Goal: Book appointment/travel/reservation

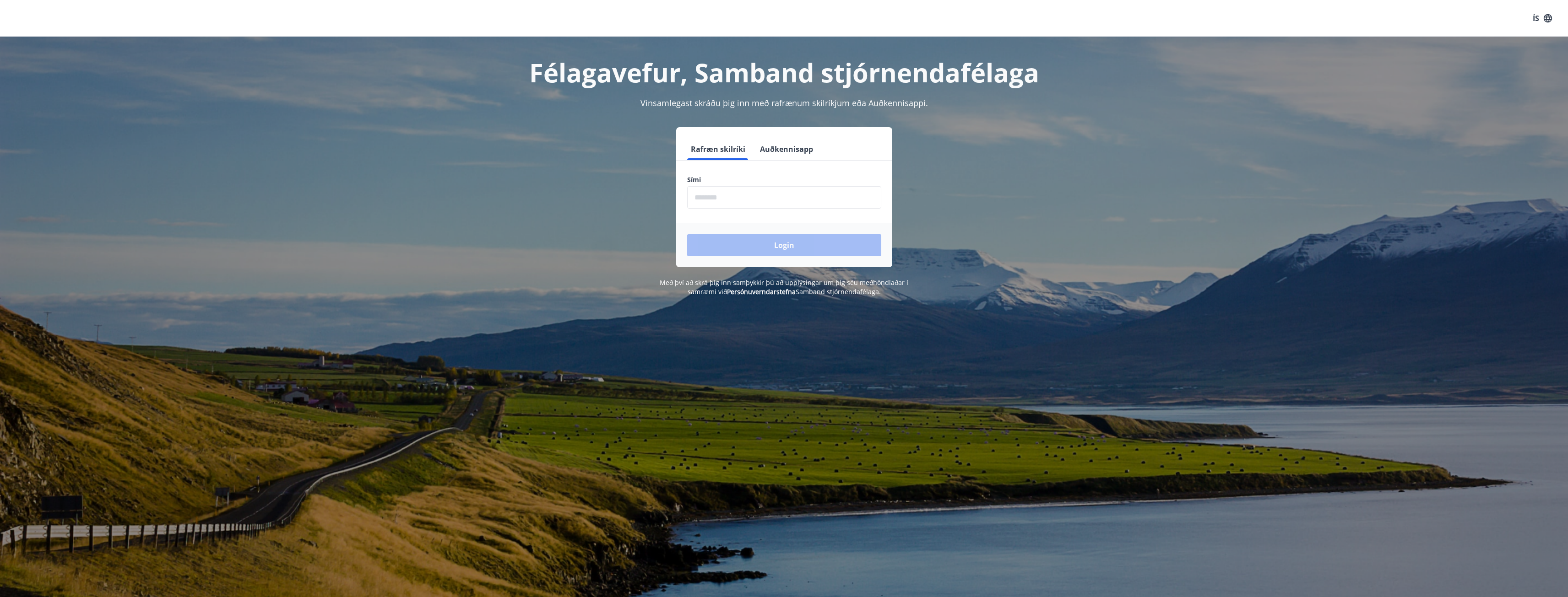
click at [717, 197] on input "phone" at bounding box center [784, 197] width 194 height 23
type input "********"
click at [785, 252] on button "Login" at bounding box center [784, 245] width 194 height 22
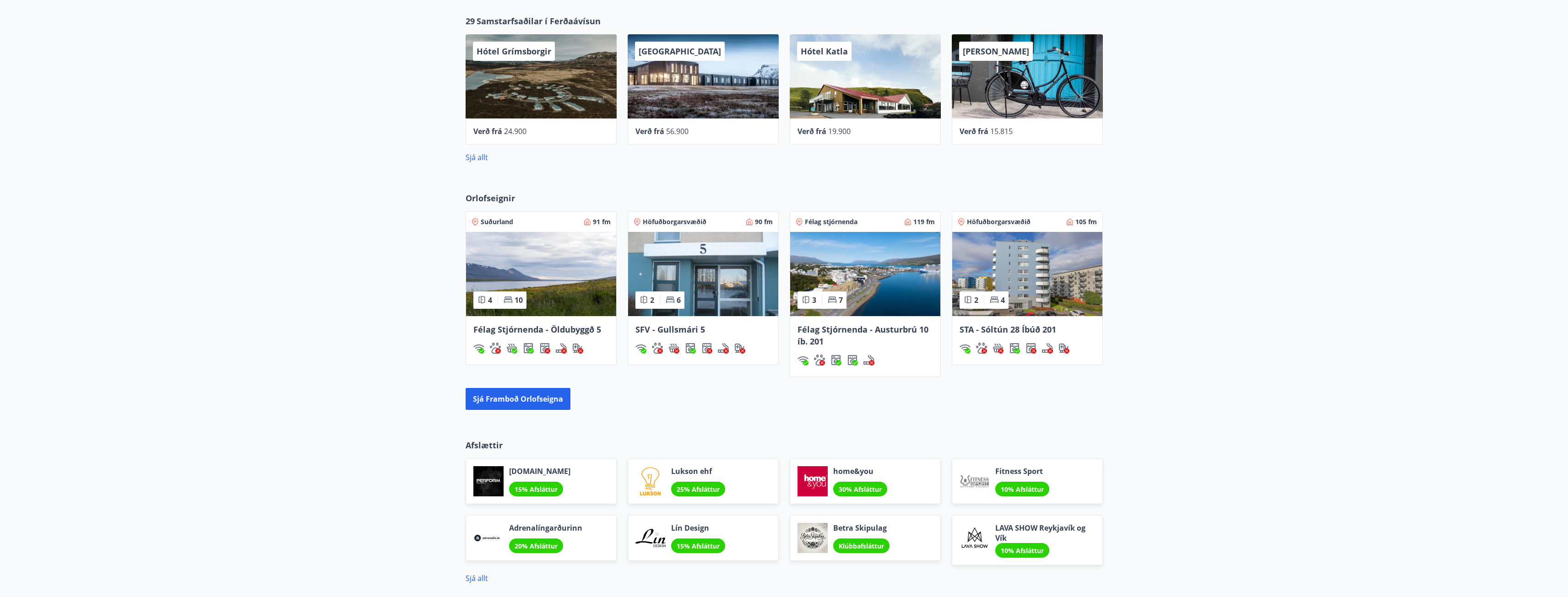
scroll to position [426, 0]
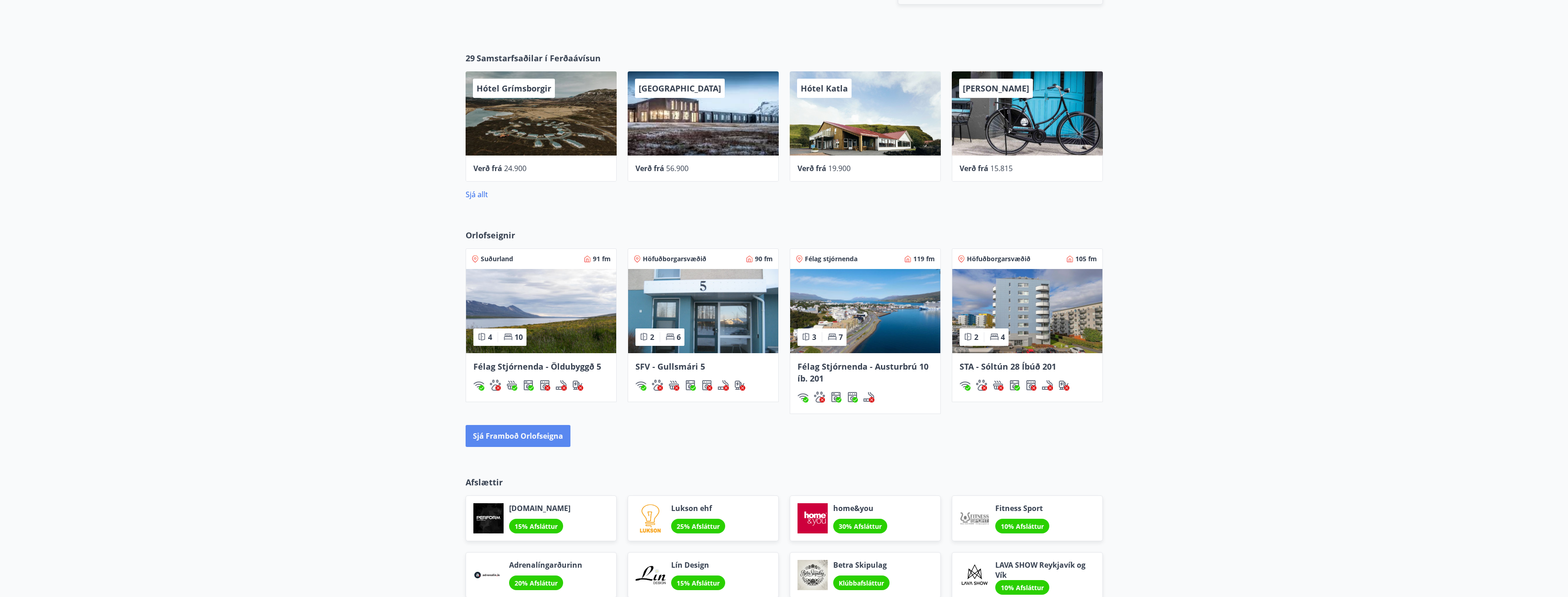
click at [523, 434] on button "Sjá framboð orlofseigna" at bounding box center [518, 436] width 105 height 22
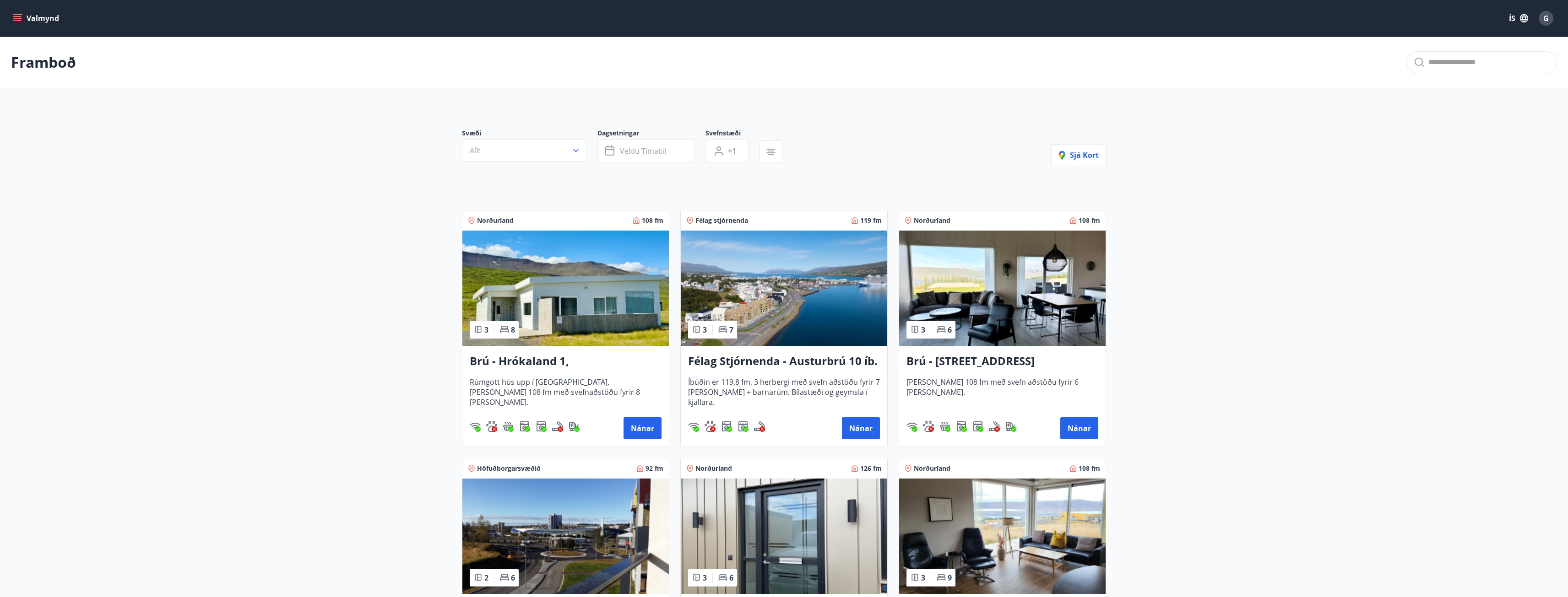
click at [578, 148] on icon "button" at bounding box center [576, 150] width 9 height 9
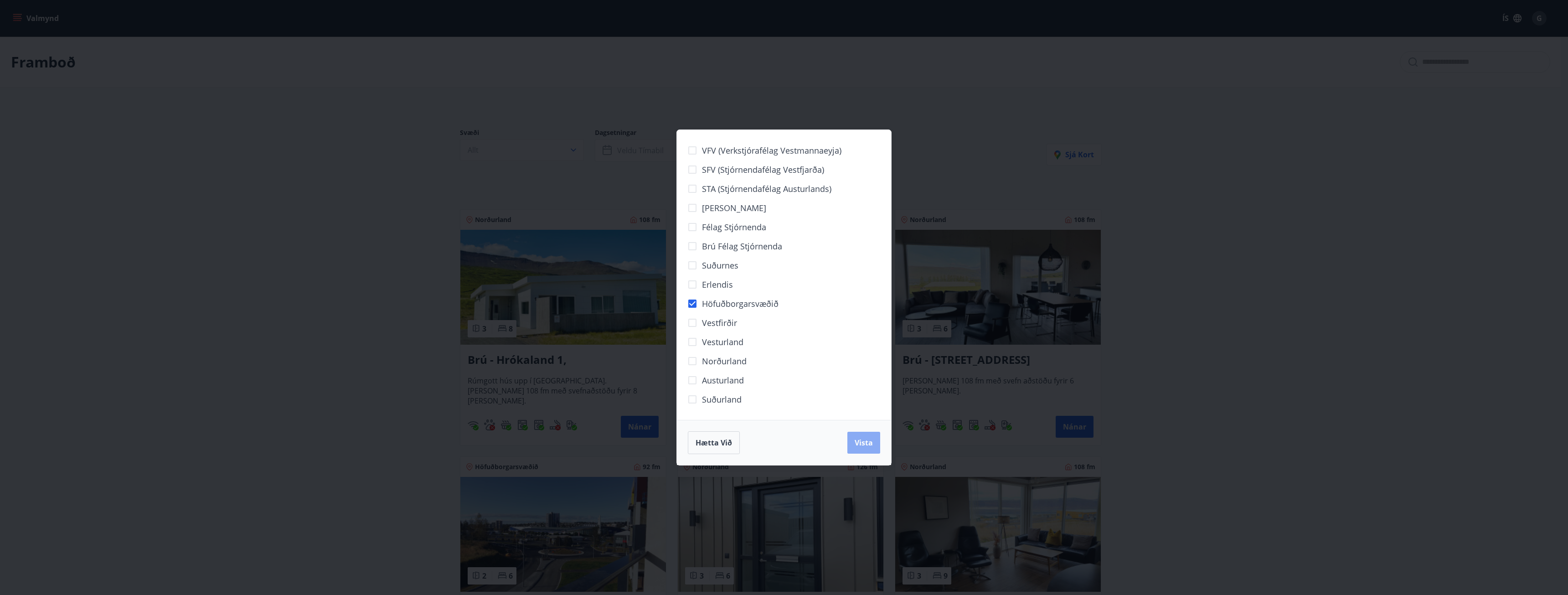
click at [865, 443] on span "Vista" at bounding box center [864, 443] width 18 height 10
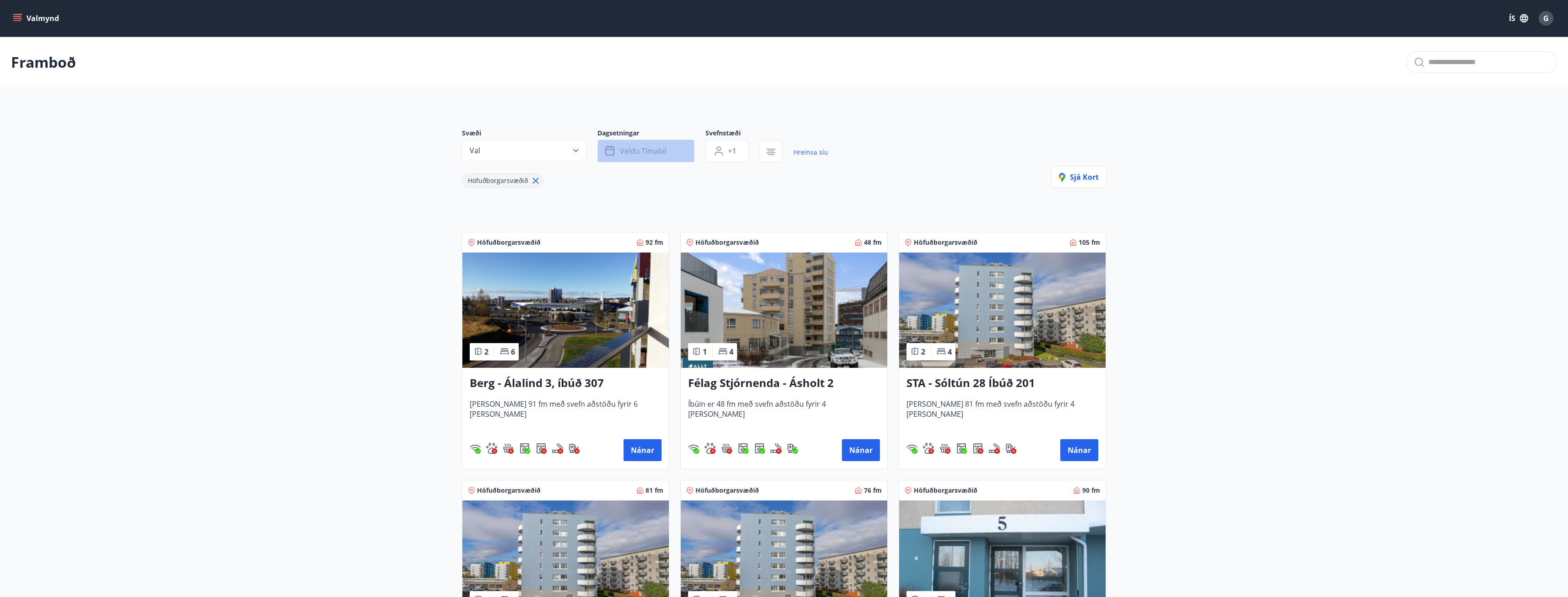
click at [628, 152] on span "Veldu tímabil" at bounding box center [643, 151] width 46 height 10
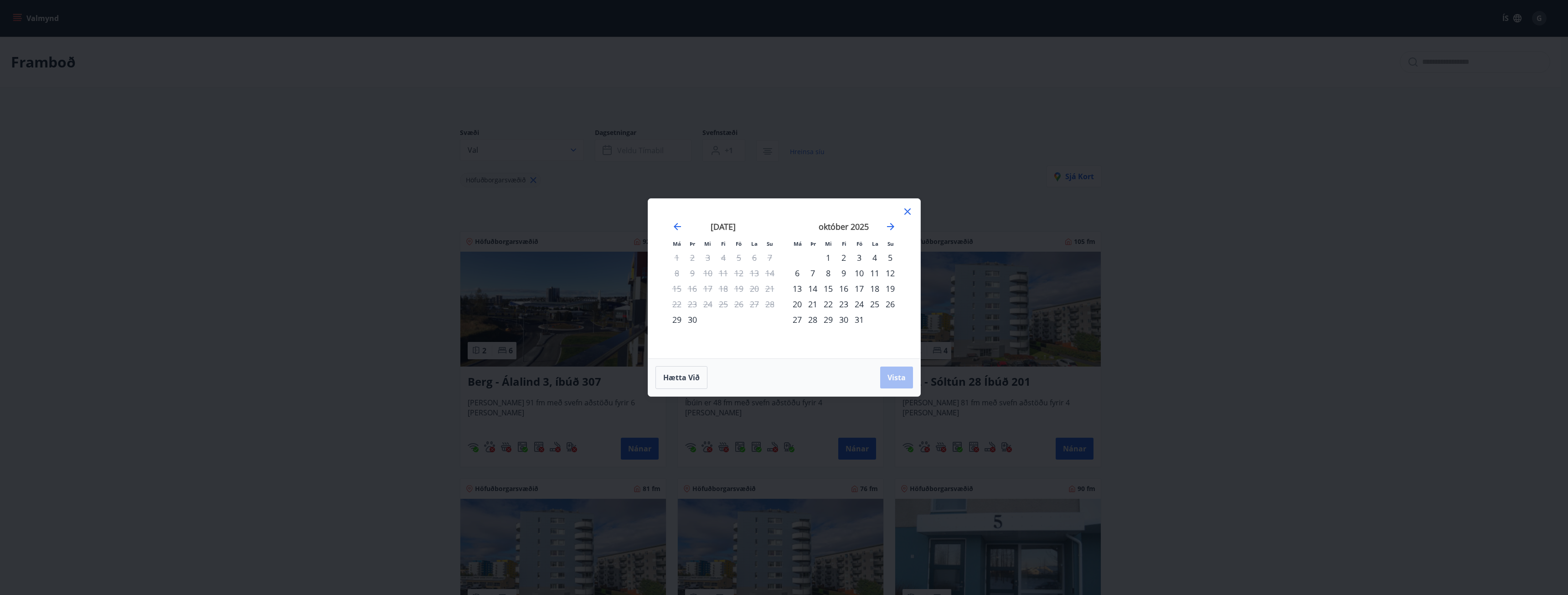
click at [858, 258] on div "3" at bounding box center [859, 257] width 15 height 15
click at [891, 256] on div "5" at bounding box center [890, 257] width 15 height 15
click at [895, 378] on span "Vista" at bounding box center [897, 378] width 18 height 10
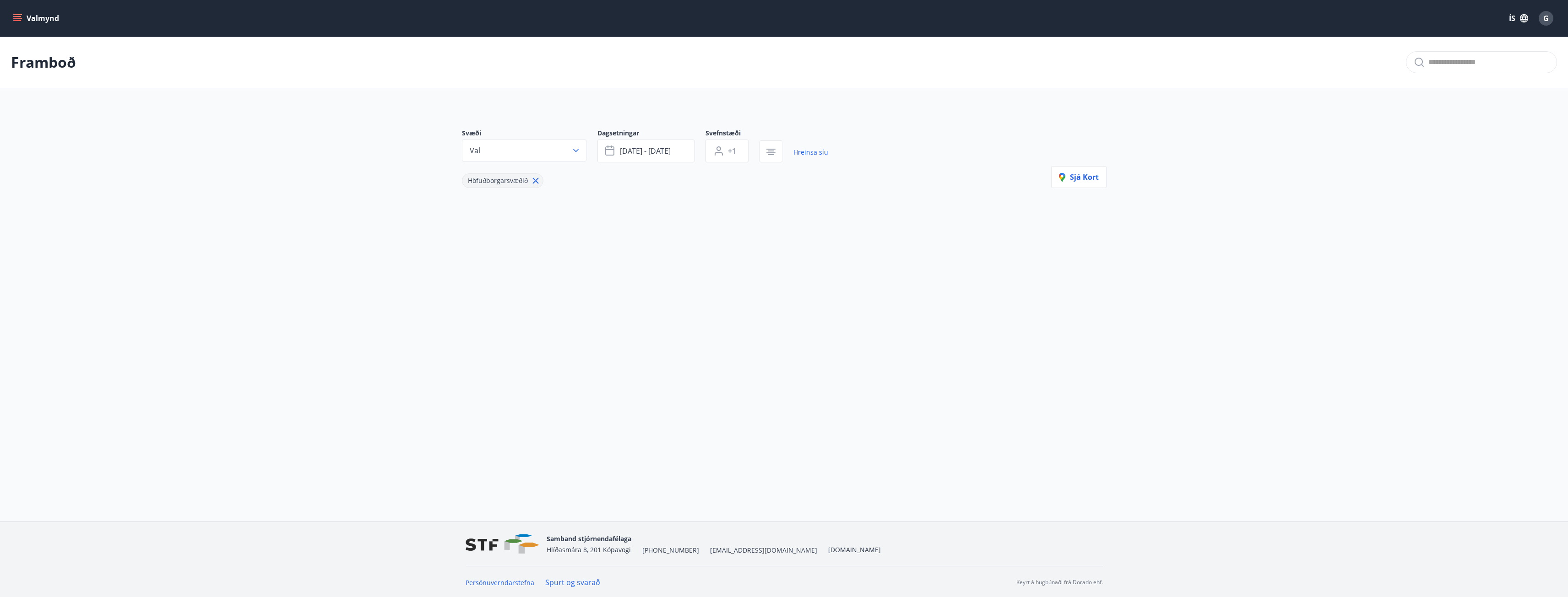
scroll to position [1, 0]
click at [770, 211] on div "Svæði Val Dagsetningar okt 03 - okt 05 Svefnstæði +1 Hreinsa síu Höfuðborgarsvæ…" at bounding box center [784, 171] width 659 height 133
click at [768, 153] on icon "button" at bounding box center [771, 153] width 6 height 1
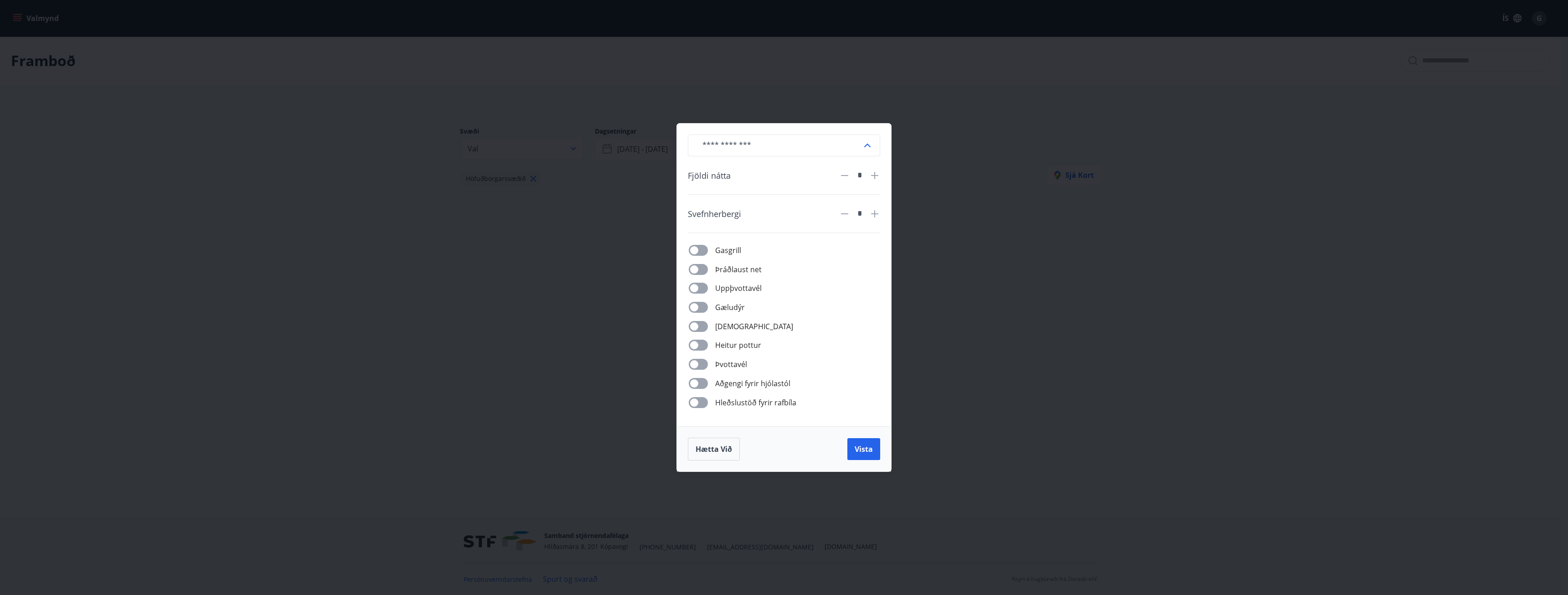
click at [602, 245] on div "​ Fjöldi nátta * Svefnherbergi * Gasgrill Þráðlaust net Uppþvottavél Gæludýr Þu…" at bounding box center [784, 297] width 1568 height 595
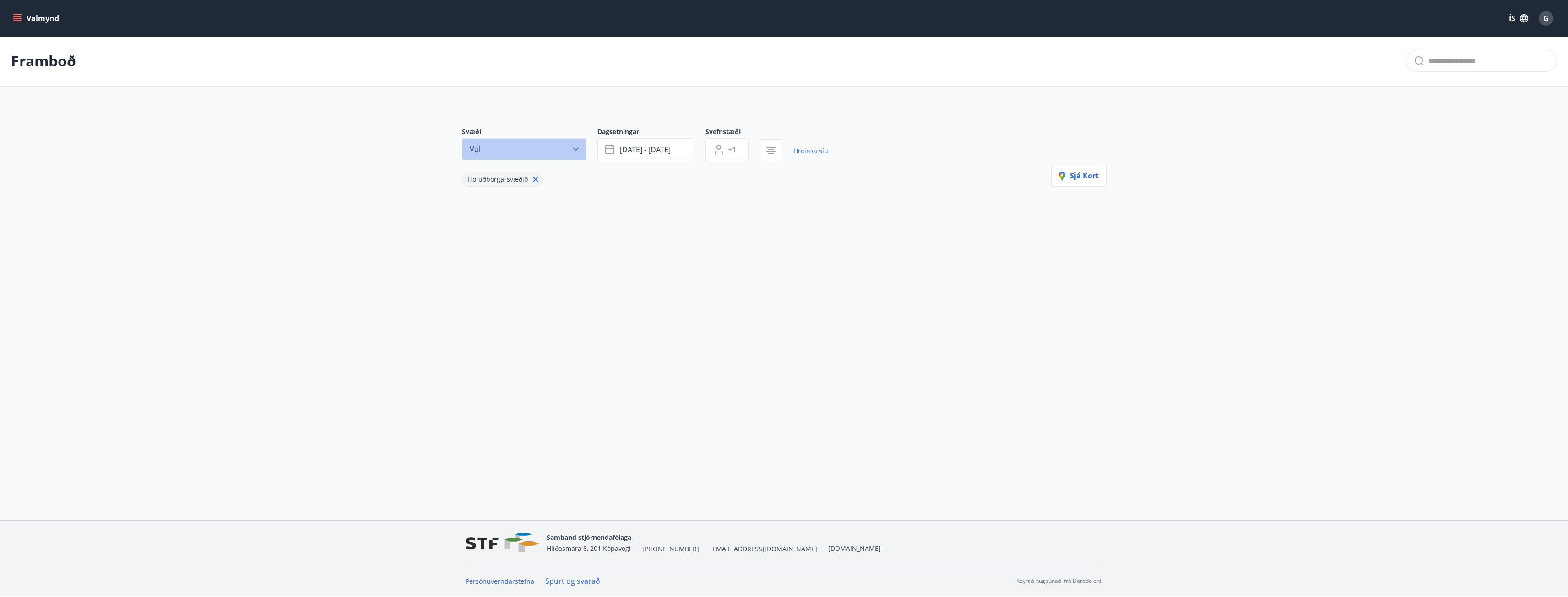
click at [576, 147] on icon "button" at bounding box center [576, 149] width 9 height 9
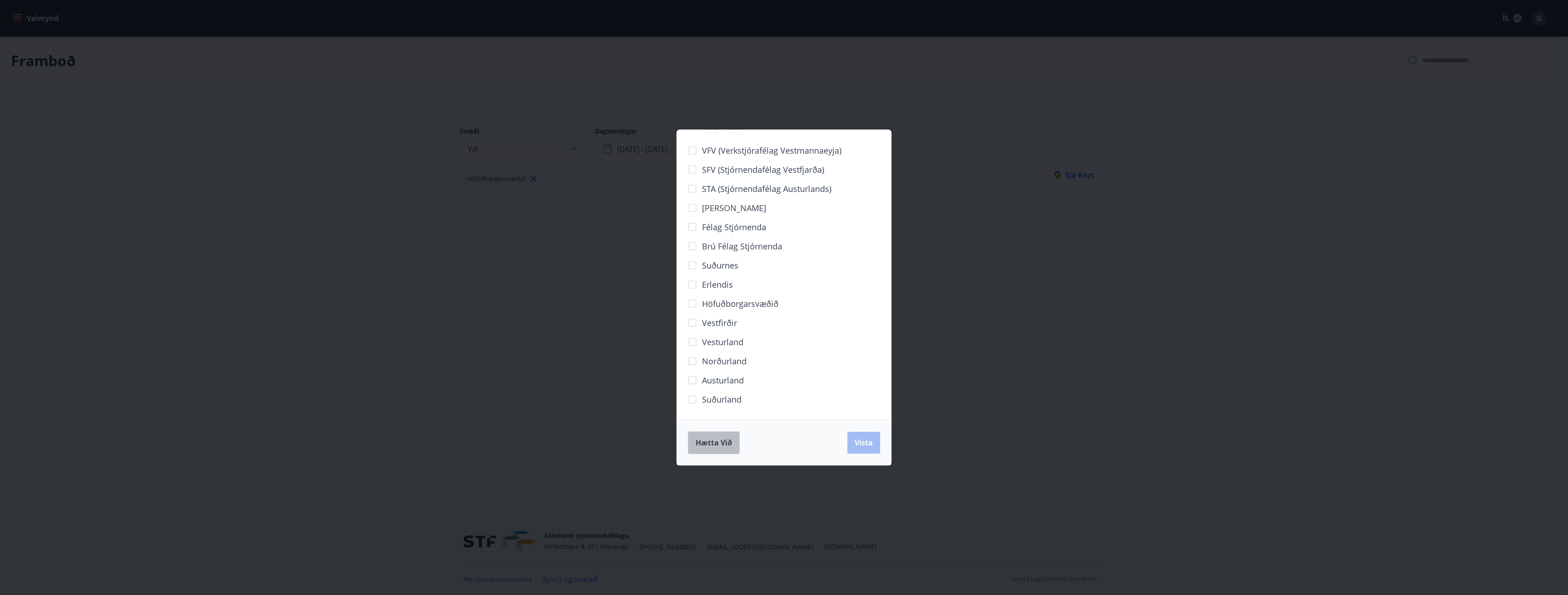
click at [719, 446] on span "Hætta við" at bounding box center [714, 443] width 37 height 10
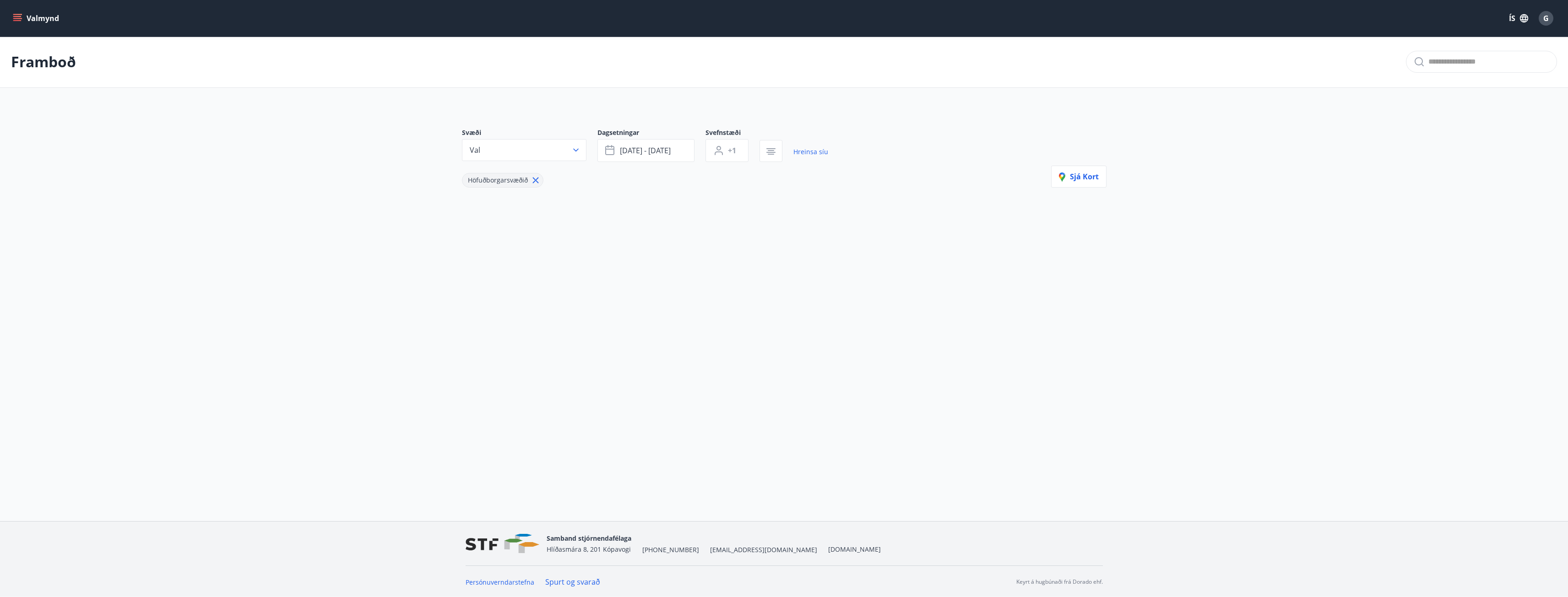
scroll to position [0, 0]
click at [18, 14] on icon "menu" at bounding box center [18, 14] width 10 height 1
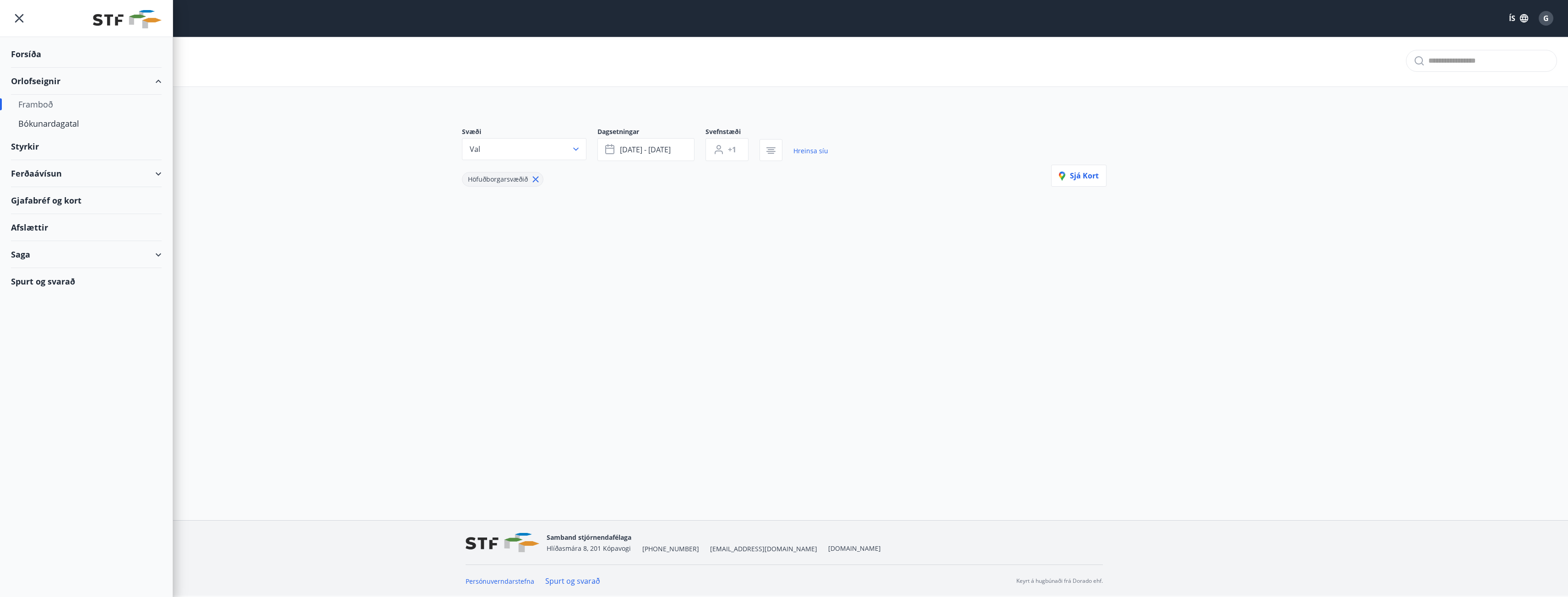
click at [48, 102] on div "Framboð" at bounding box center [86, 104] width 136 height 19
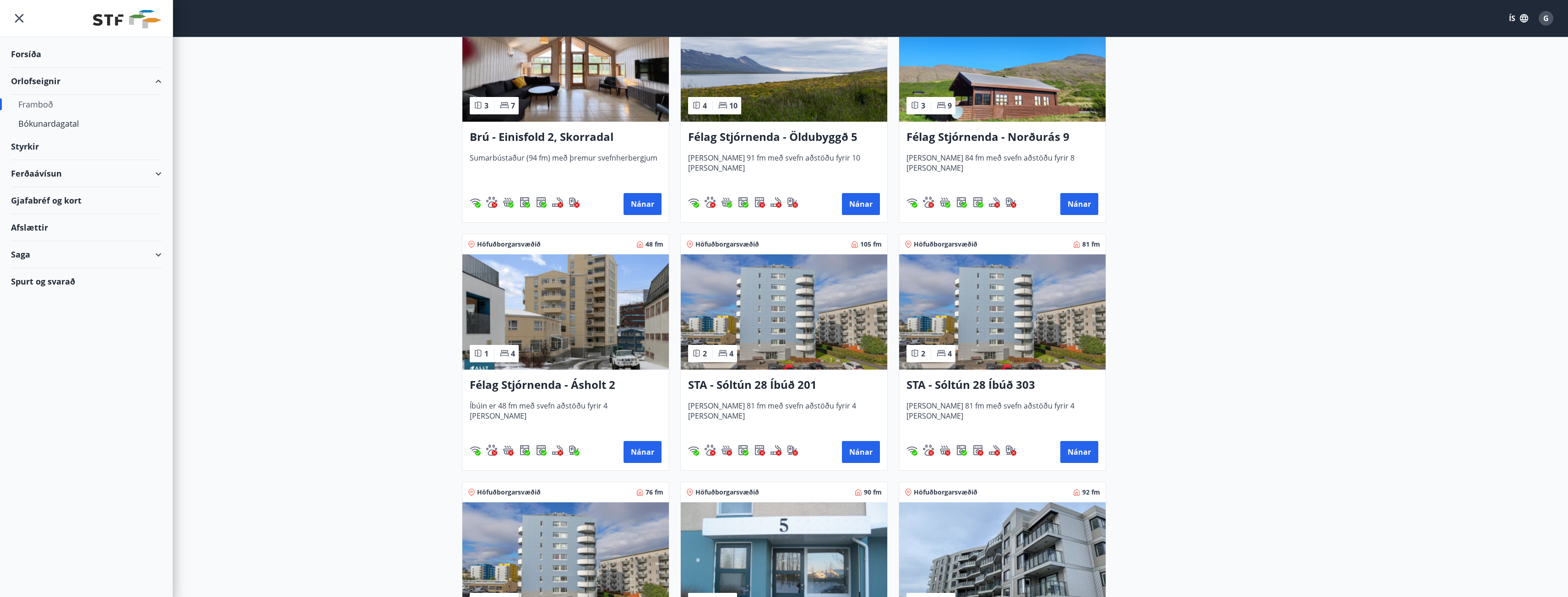
scroll to position [779, 0]
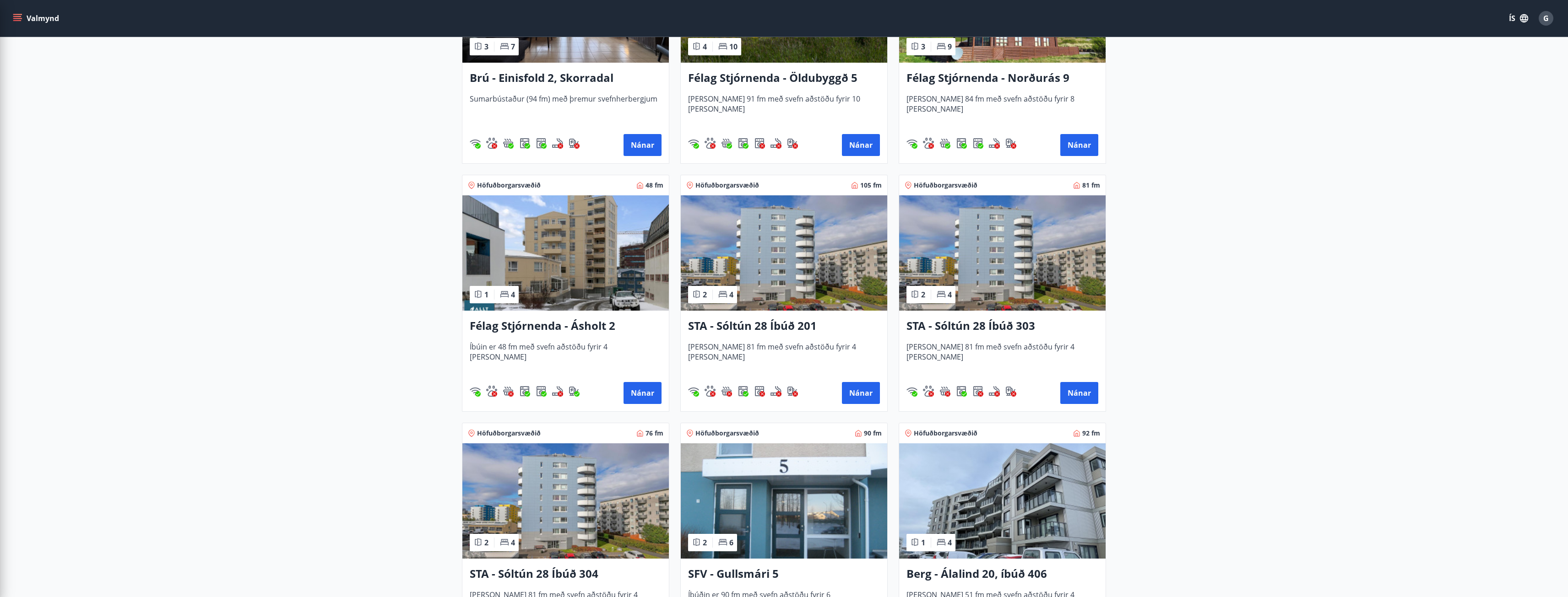
click at [775, 328] on h3 "STA - Sóltún 28 Íbúð 201" at bounding box center [784, 326] width 192 height 16
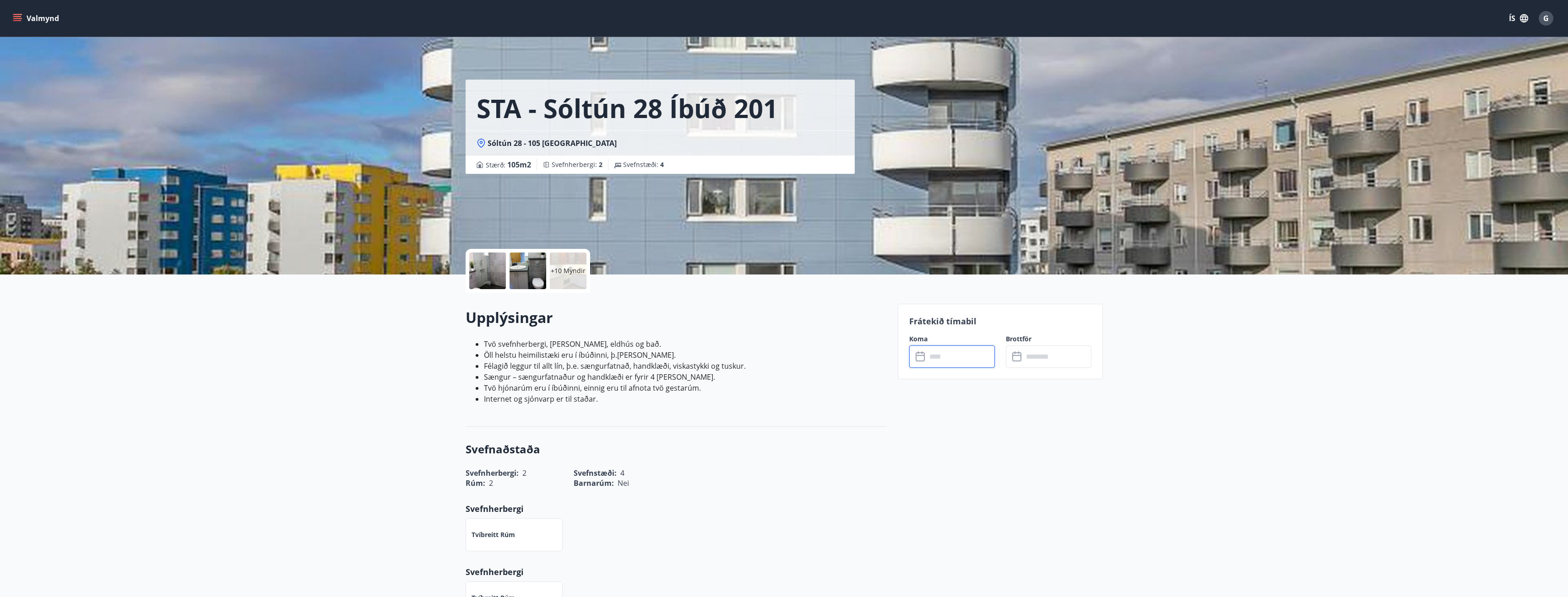
click at [929, 356] on input "text" at bounding box center [961, 356] width 68 height 23
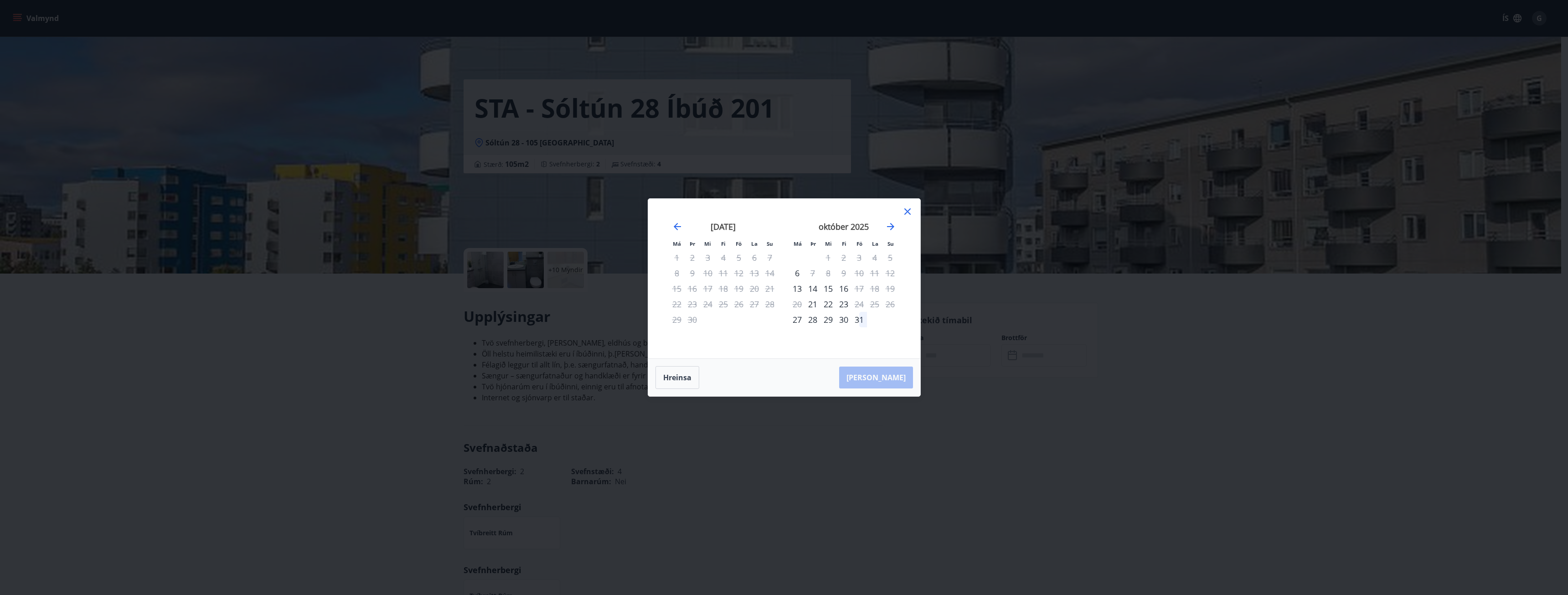
click at [906, 211] on icon at bounding box center [908, 211] width 6 height 6
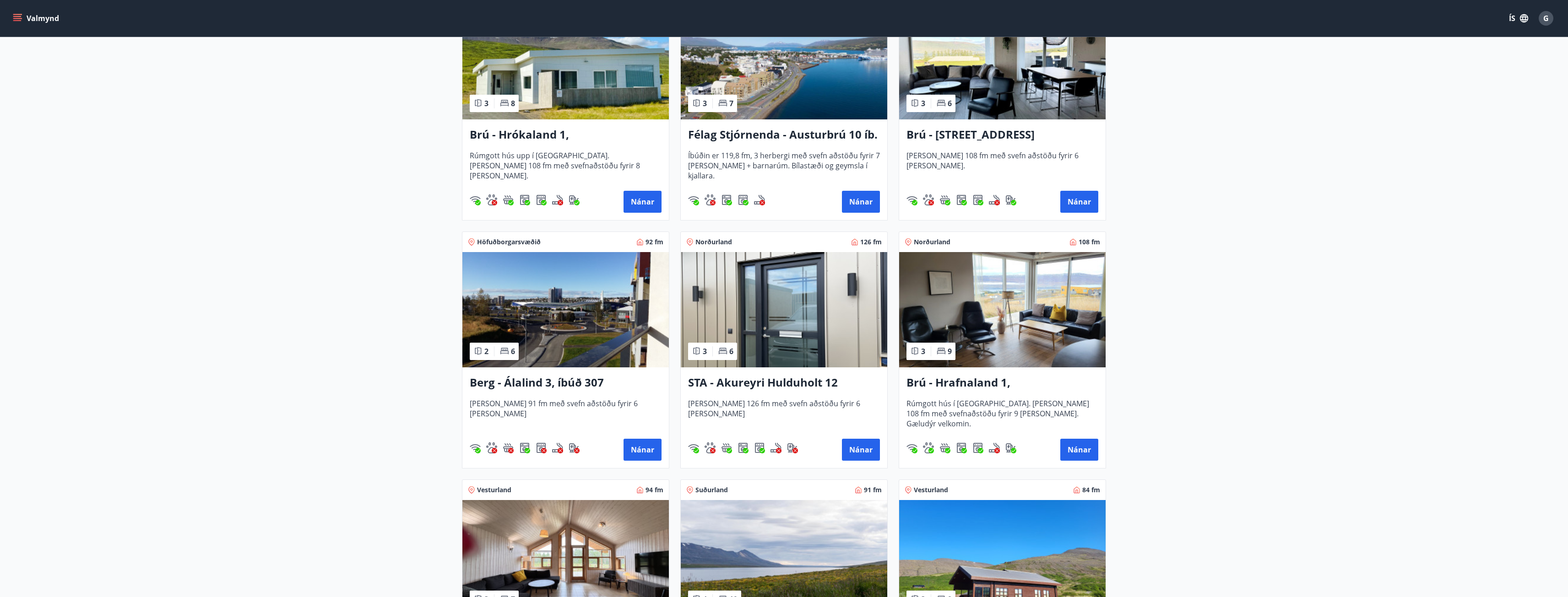
scroll to position [229, 0]
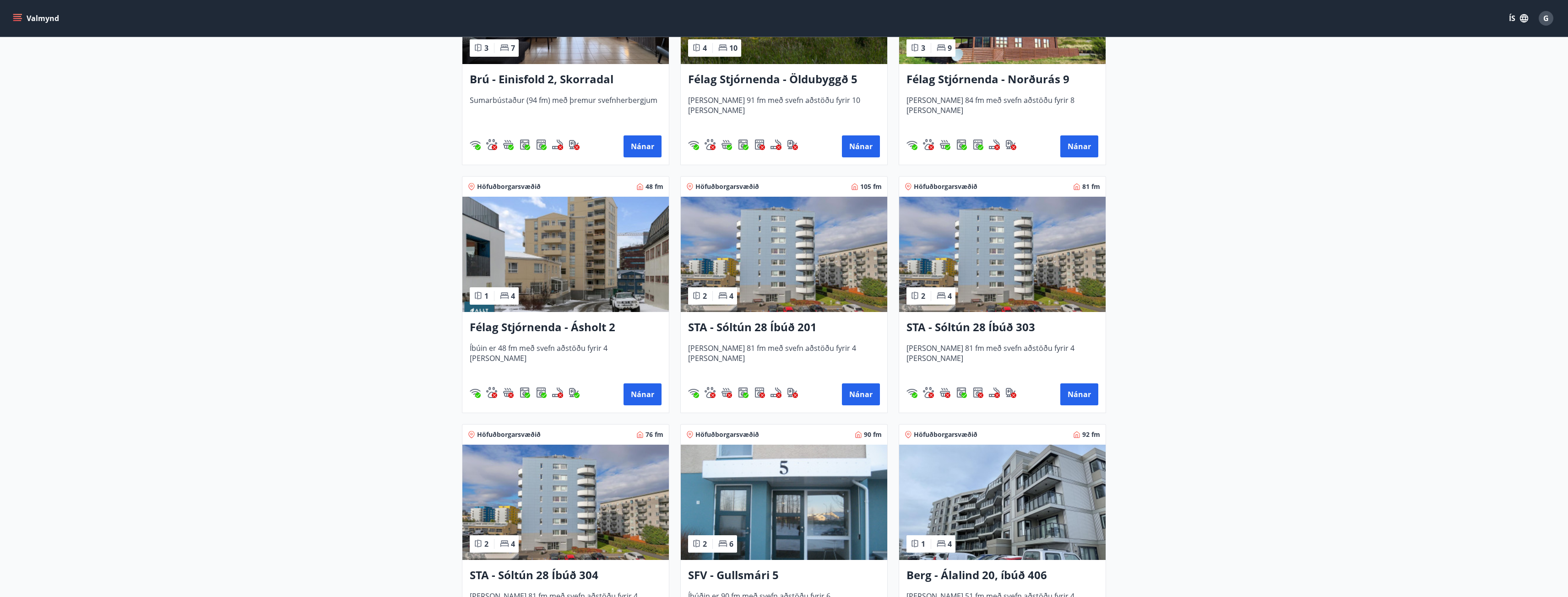
click at [1006, 329] on h3 "STA - Sóltún 28 Íbúð 303" at bounding box center [1003, 328] width 192 height 16
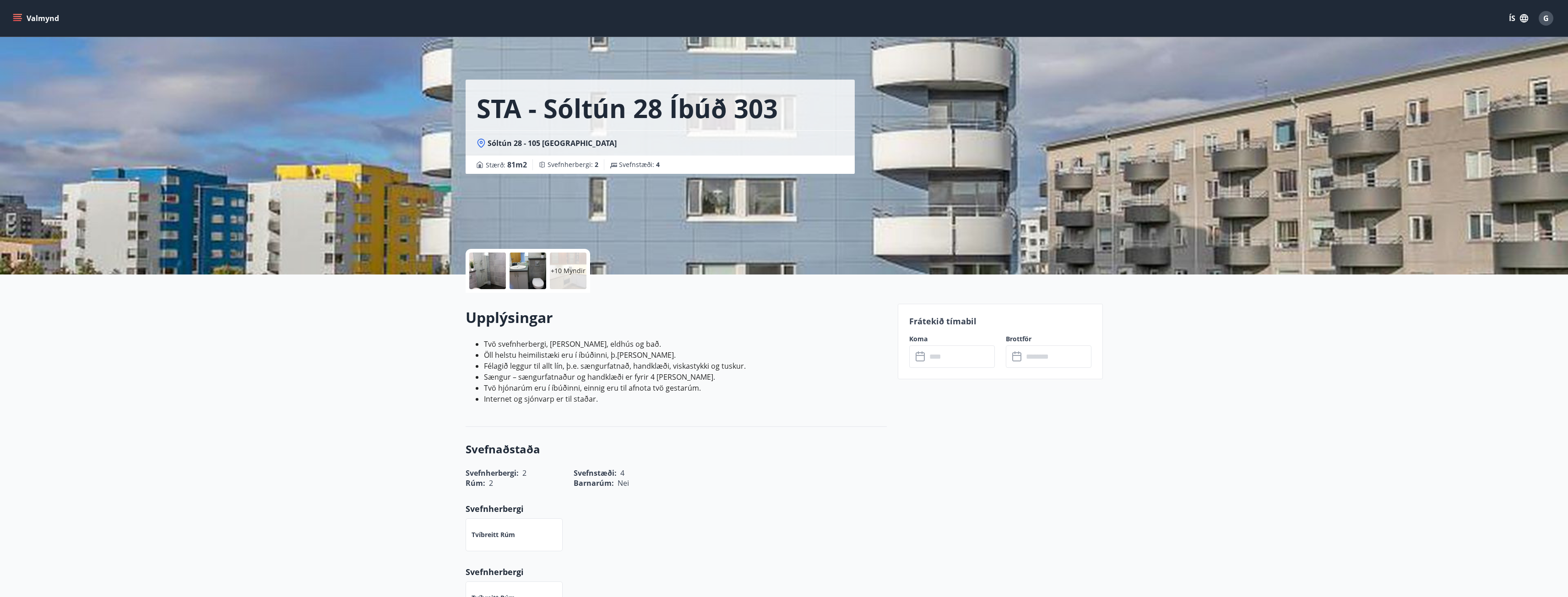
click at [915, 362] on div "​ ​" at bounding box center [952, 356] width 86 height 23
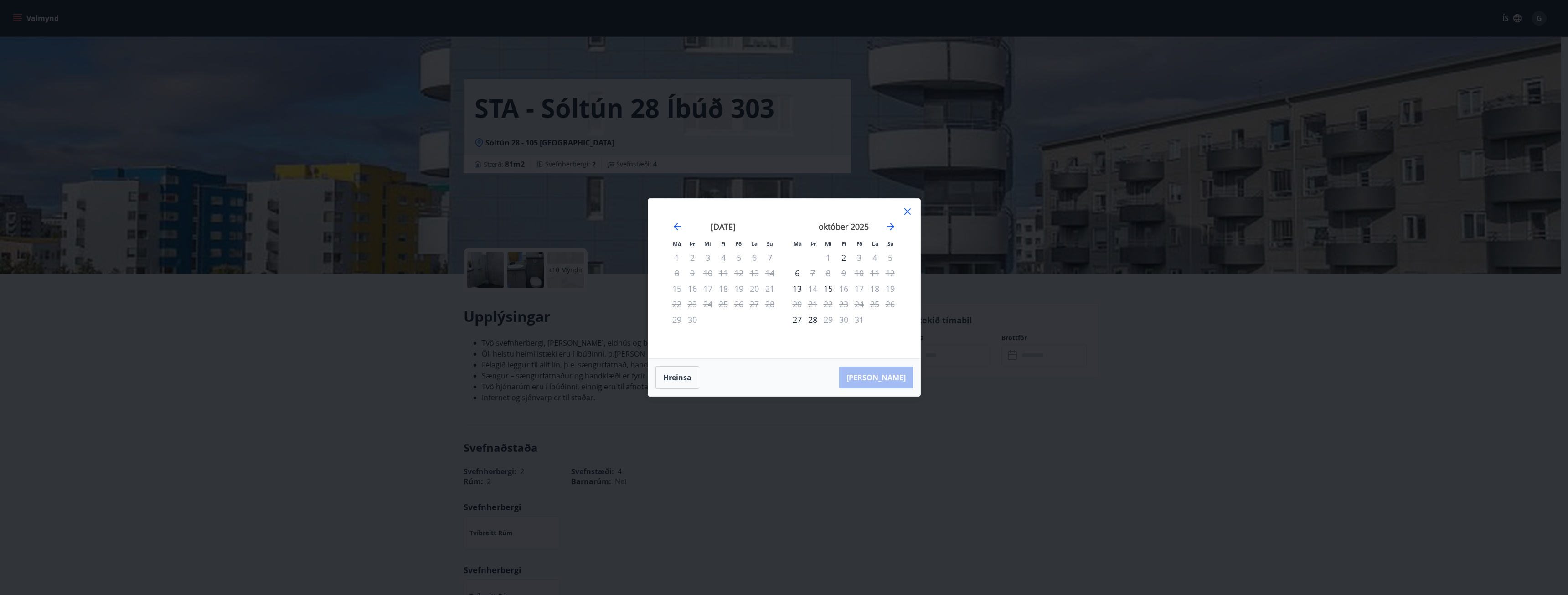
click at [905, 213] on icon at bounding box center [908, 211] width 11 height 11
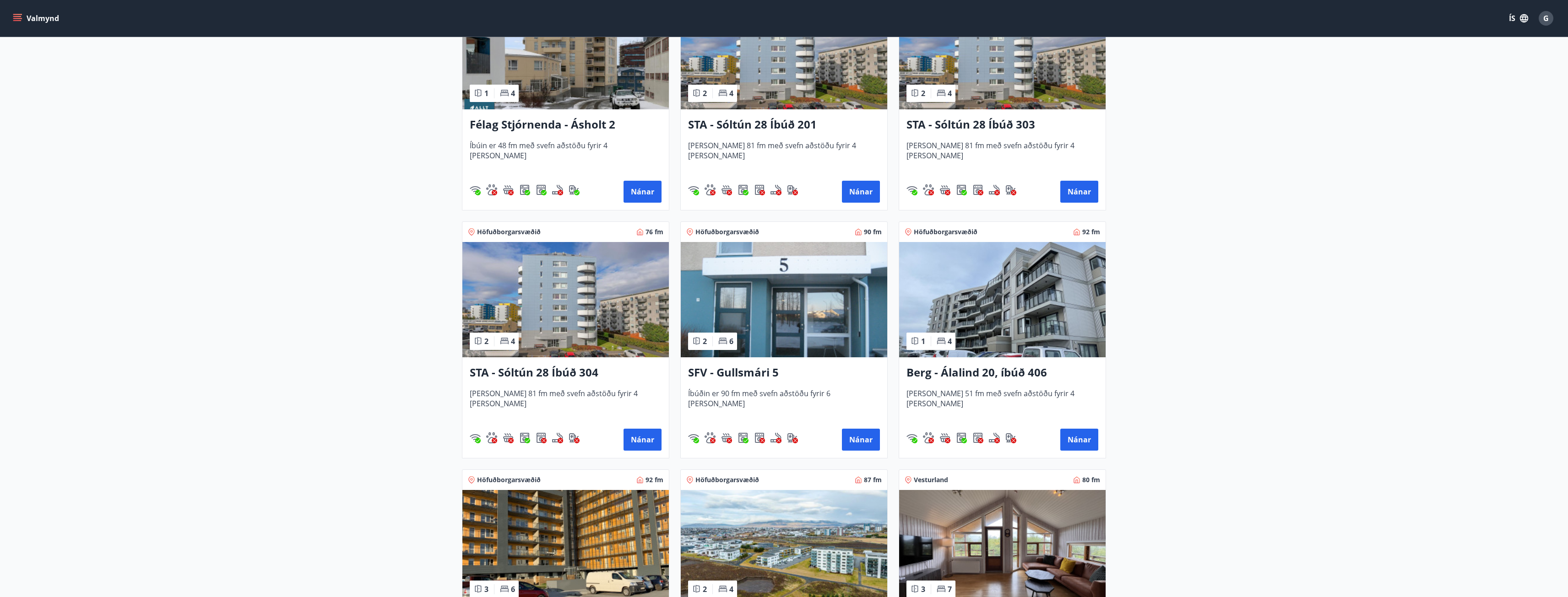
scroll to position [1008, 0]
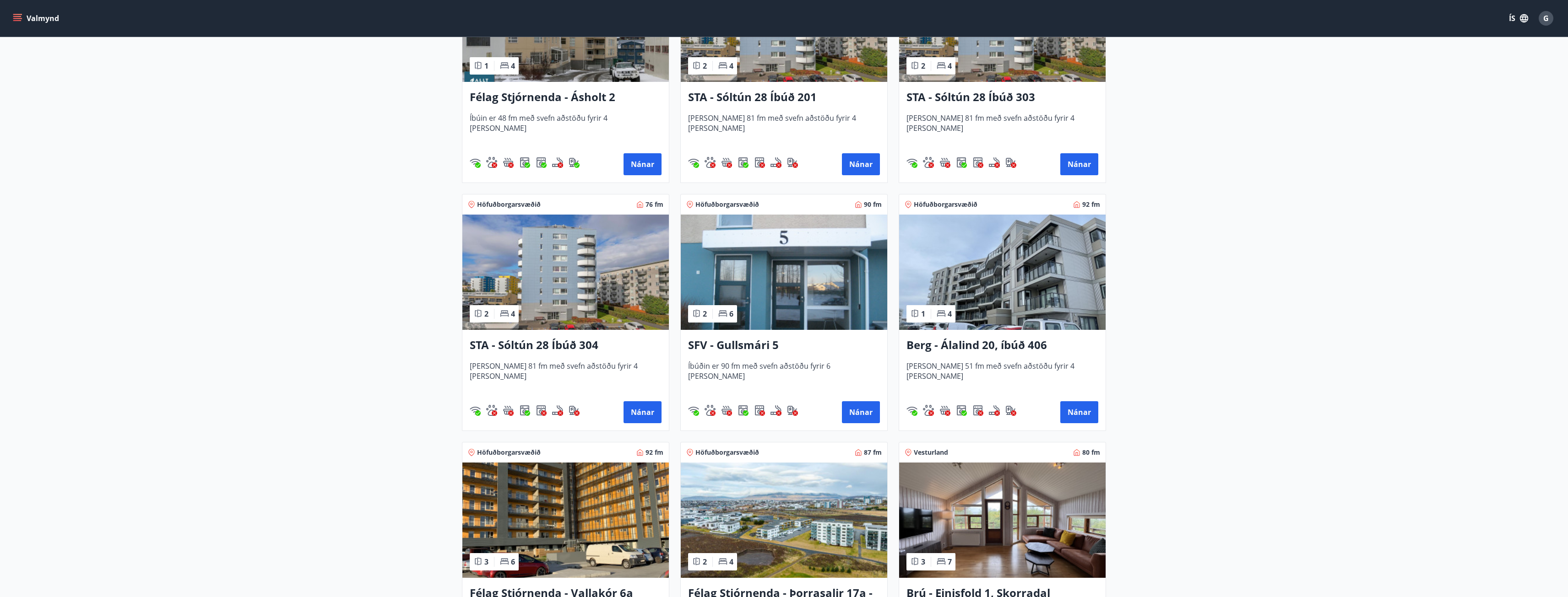
click at [547, 291] on img at bounding box center [565, 272] width 207 height 115
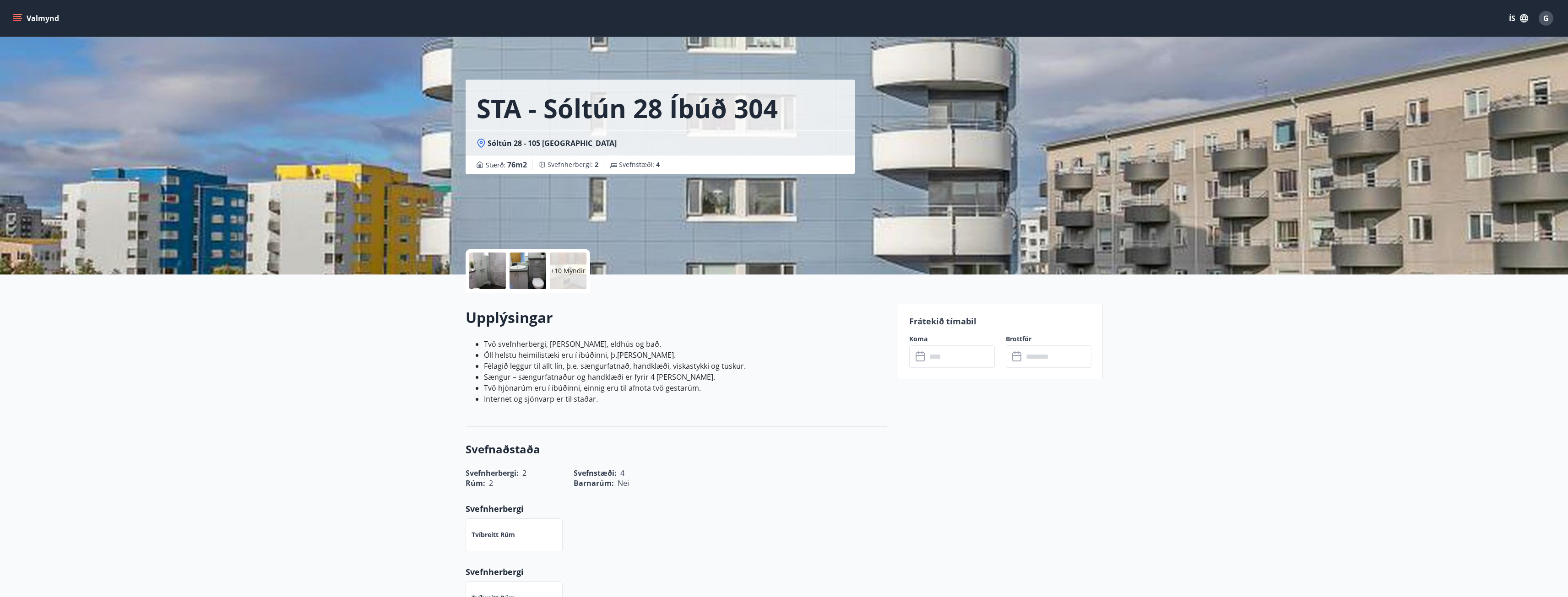
click at [941, 356] on input "text" at bounding box center [961, 356] width 68 height 23
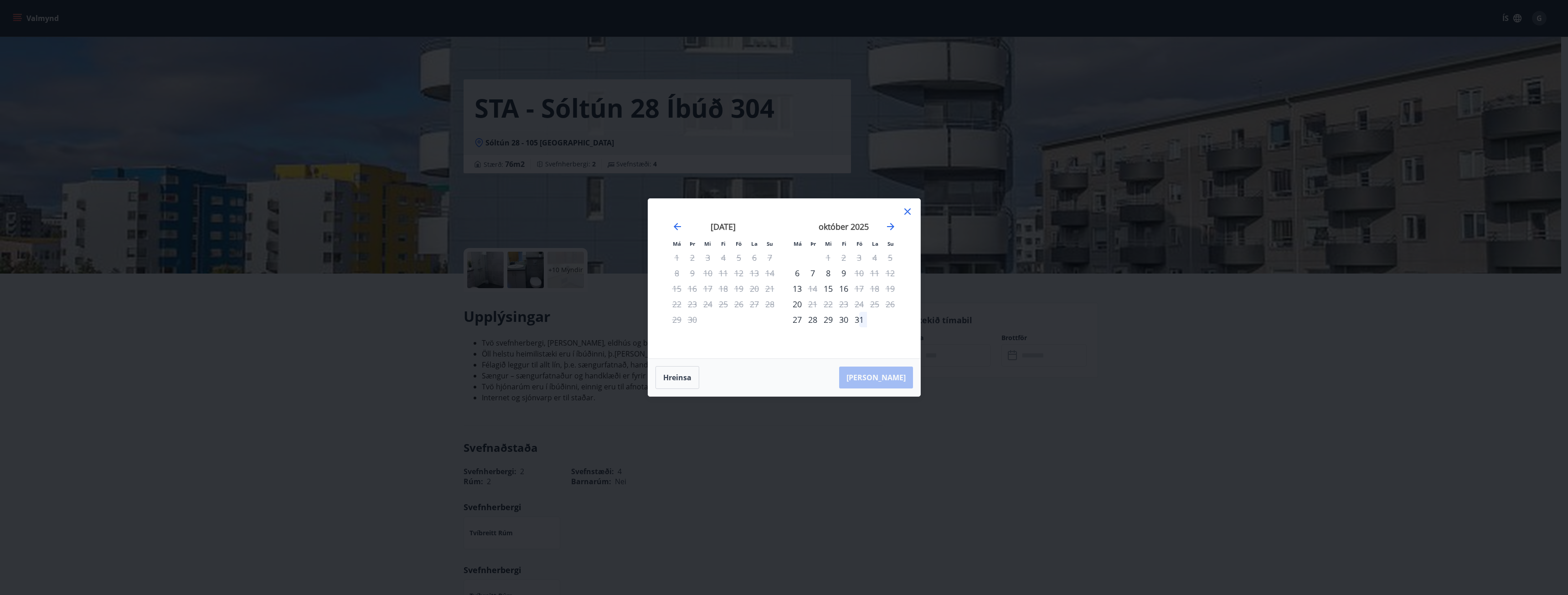
click at [909, 213] on icon at bounding box center [908, 211] width 11 height 11
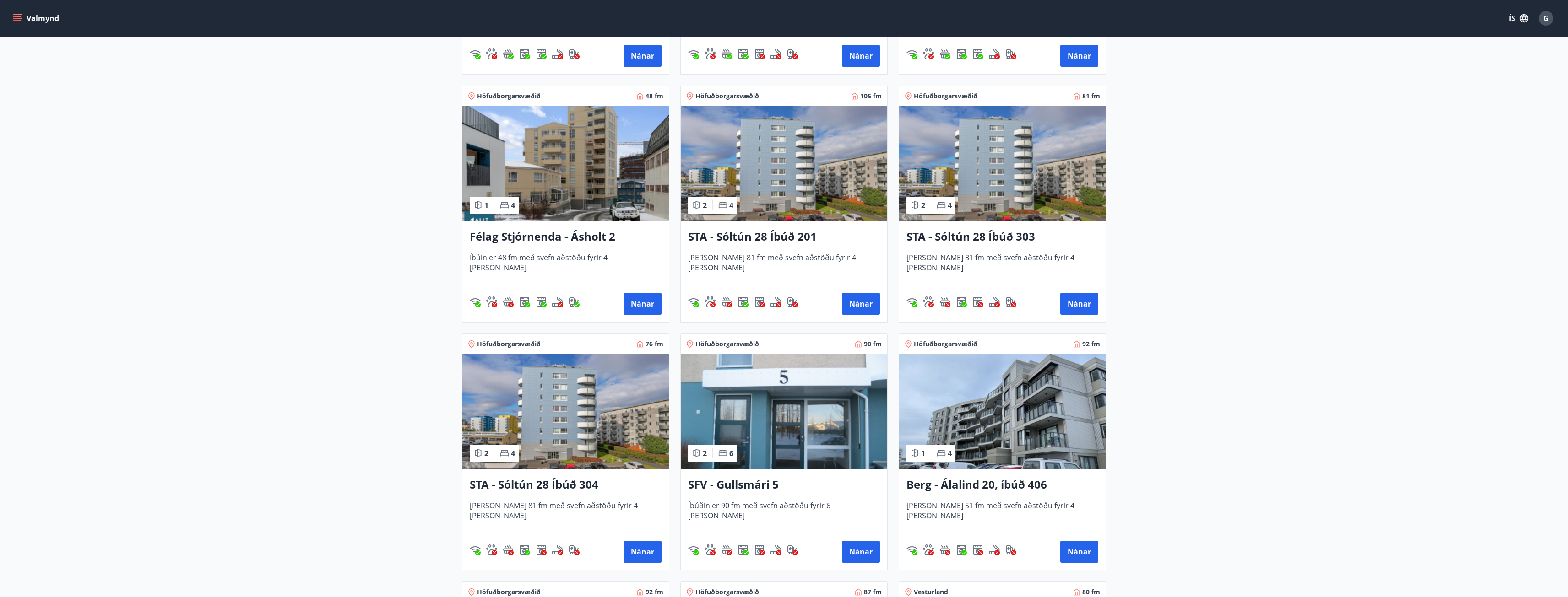
scroll to position [870, 0]
click at [786, 423] on img at bounding box center [784, 411] width 207 height 115
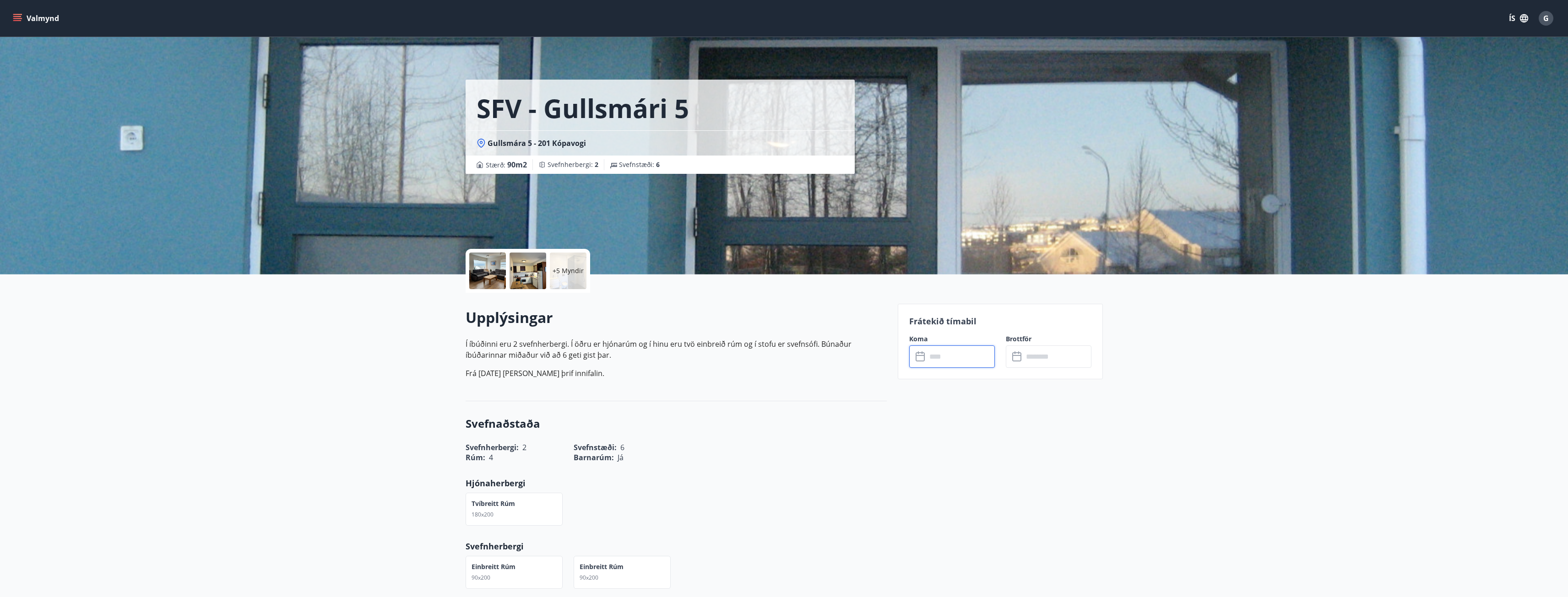
click at [932, 356] on input "text" at bounding box center [961, 356] width 68 height 23
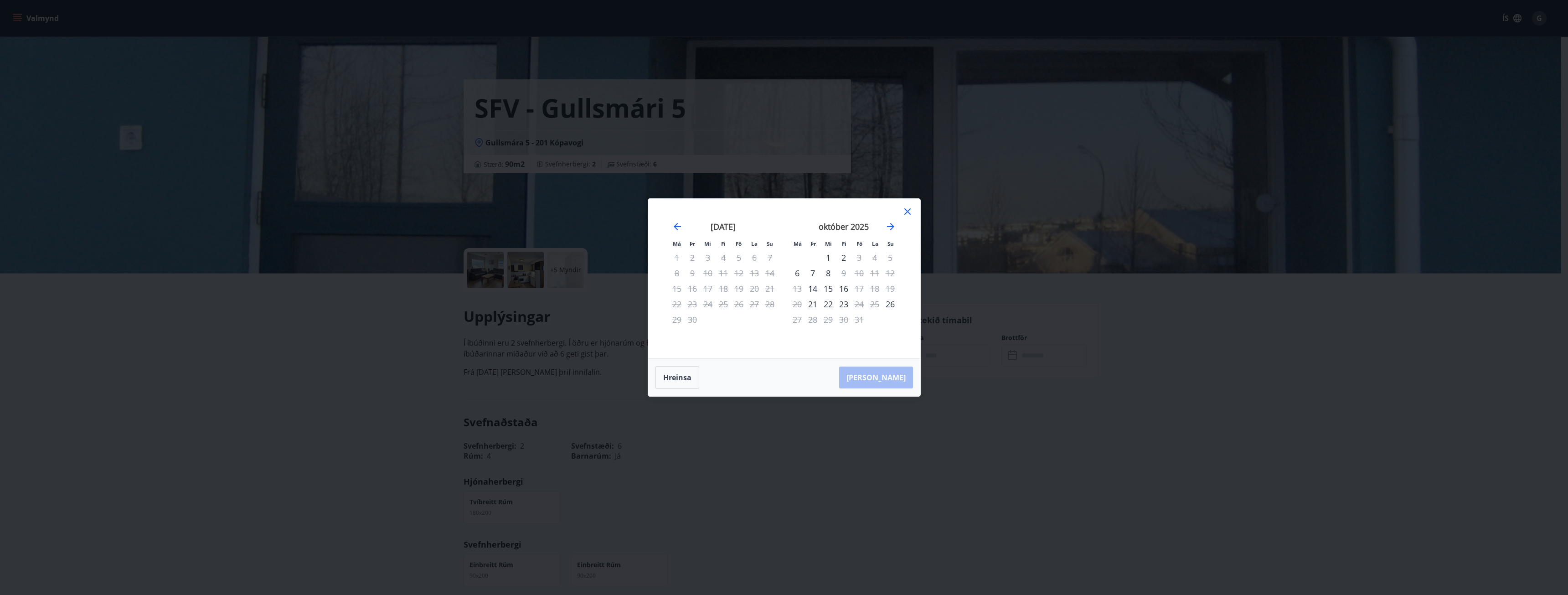
click at [905, 209] on icon at bounding box center [908, 211] width 6 height 6
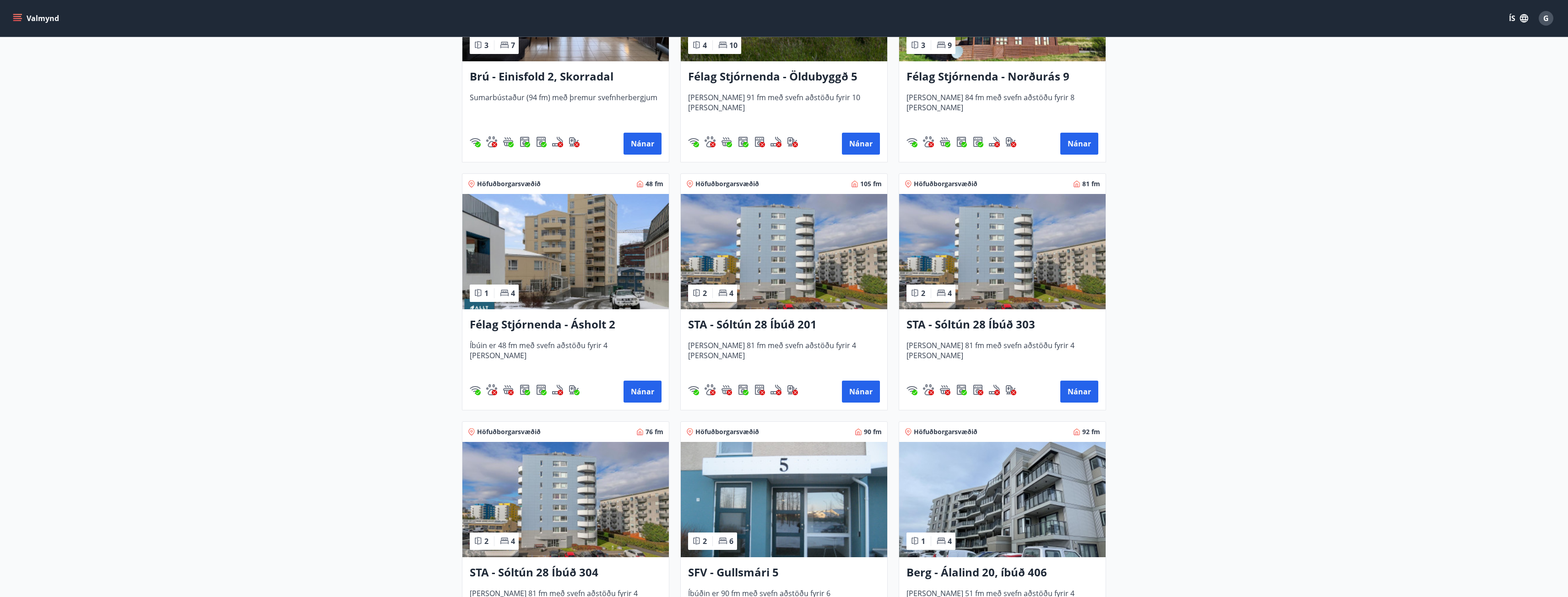
scroll to position [870, 0]
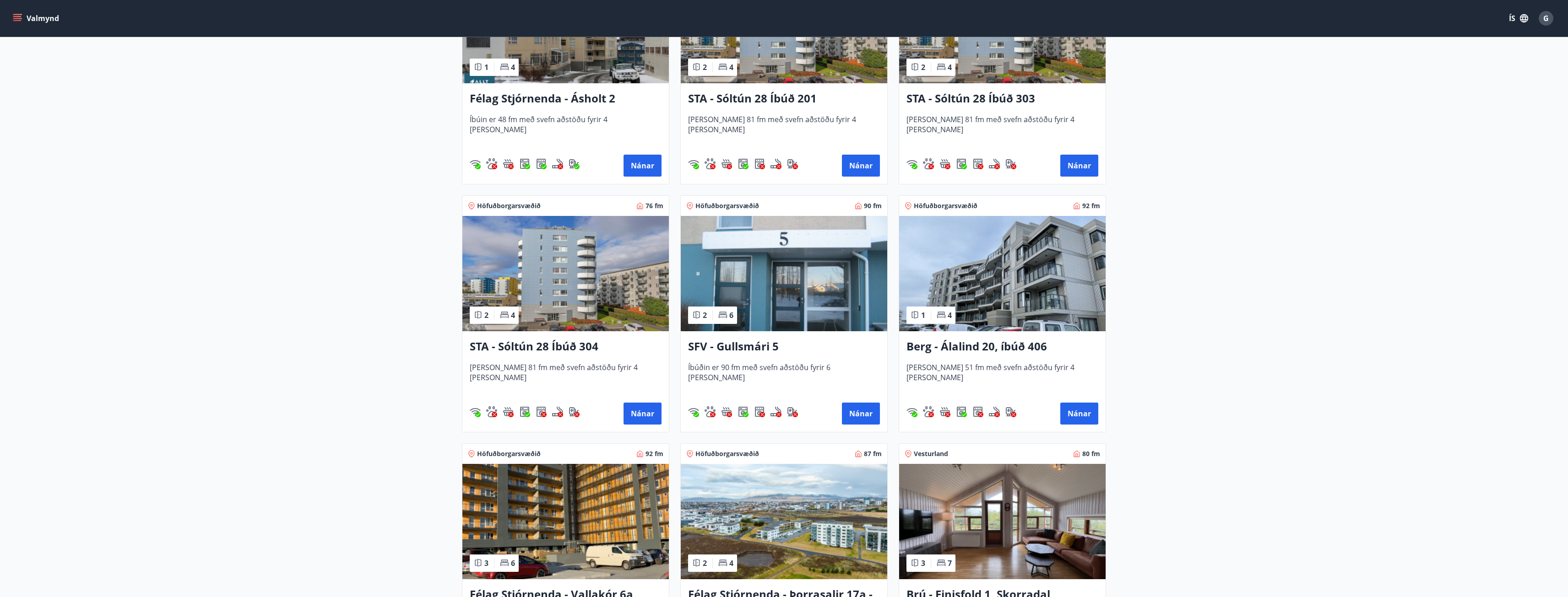
click at [995, 312] on img at bounding box center [1003, 273] width 207 height 115
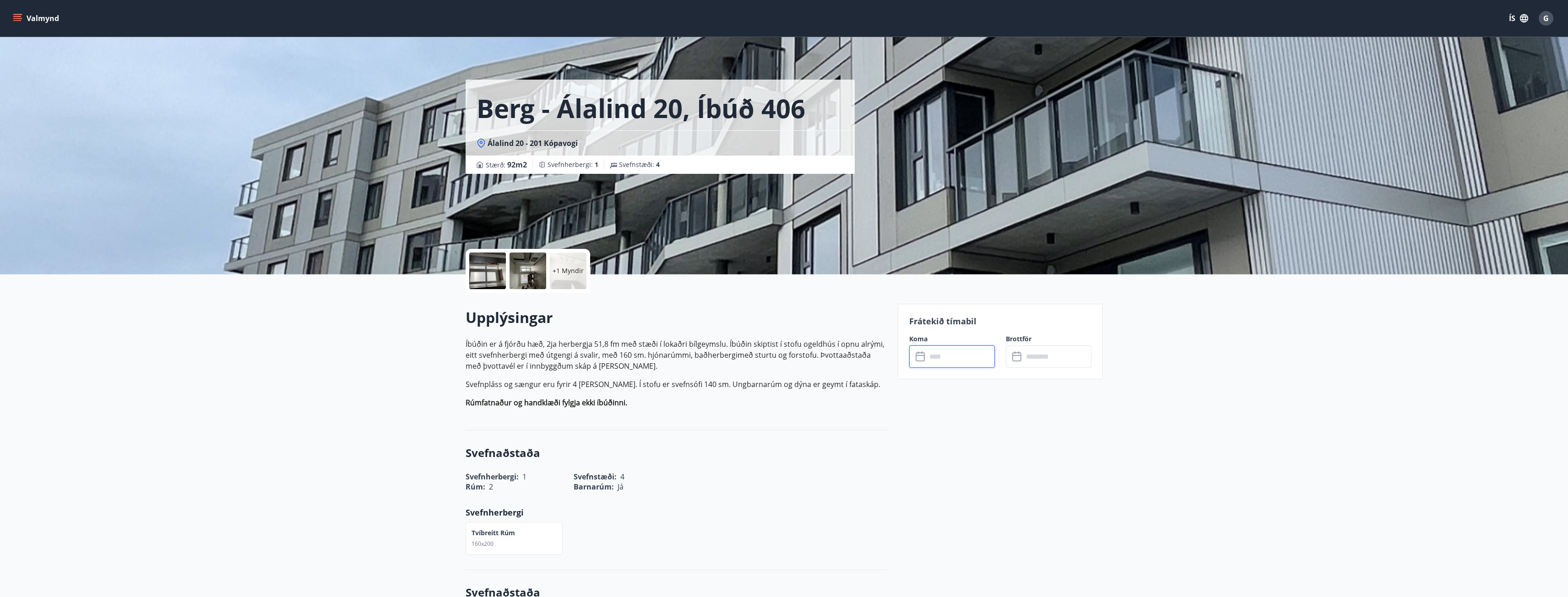
click at [927, 356] on input "text" at bounding box center [961, 356] width 68 height 23
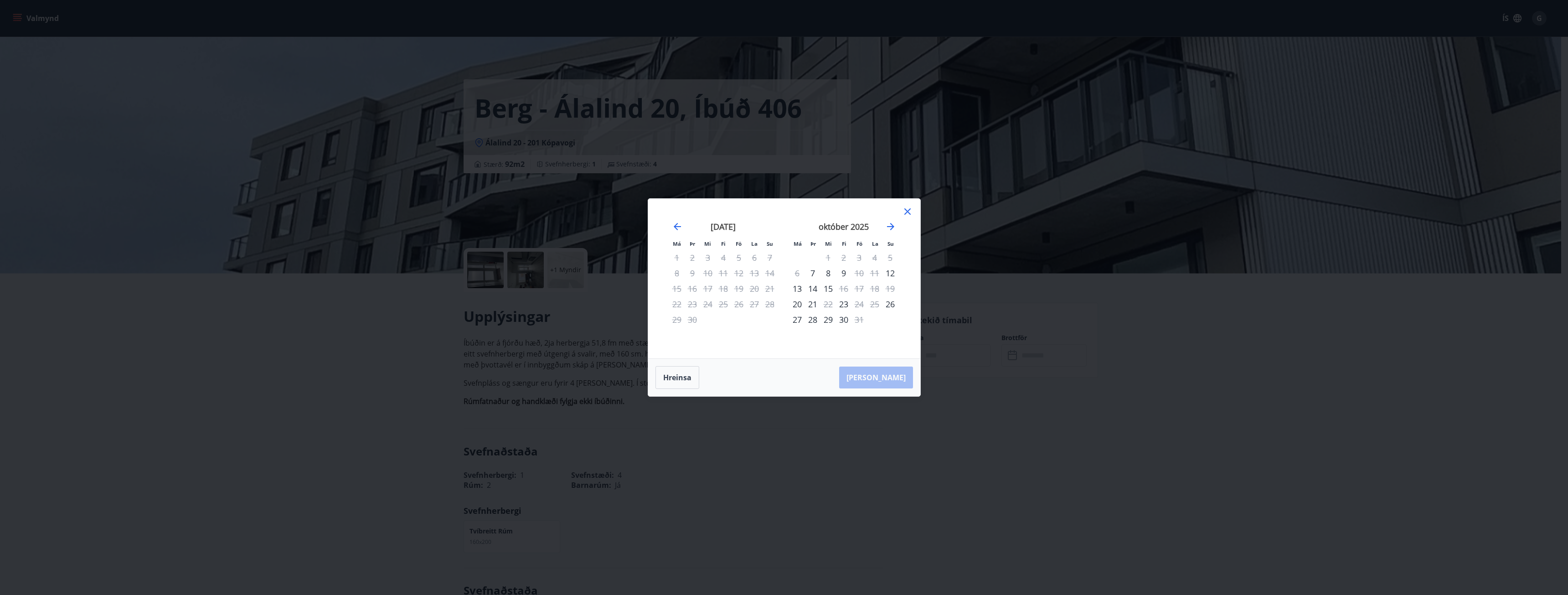
click at [906, 211] on icon at bounding box center [908, 211] width 11 height 11
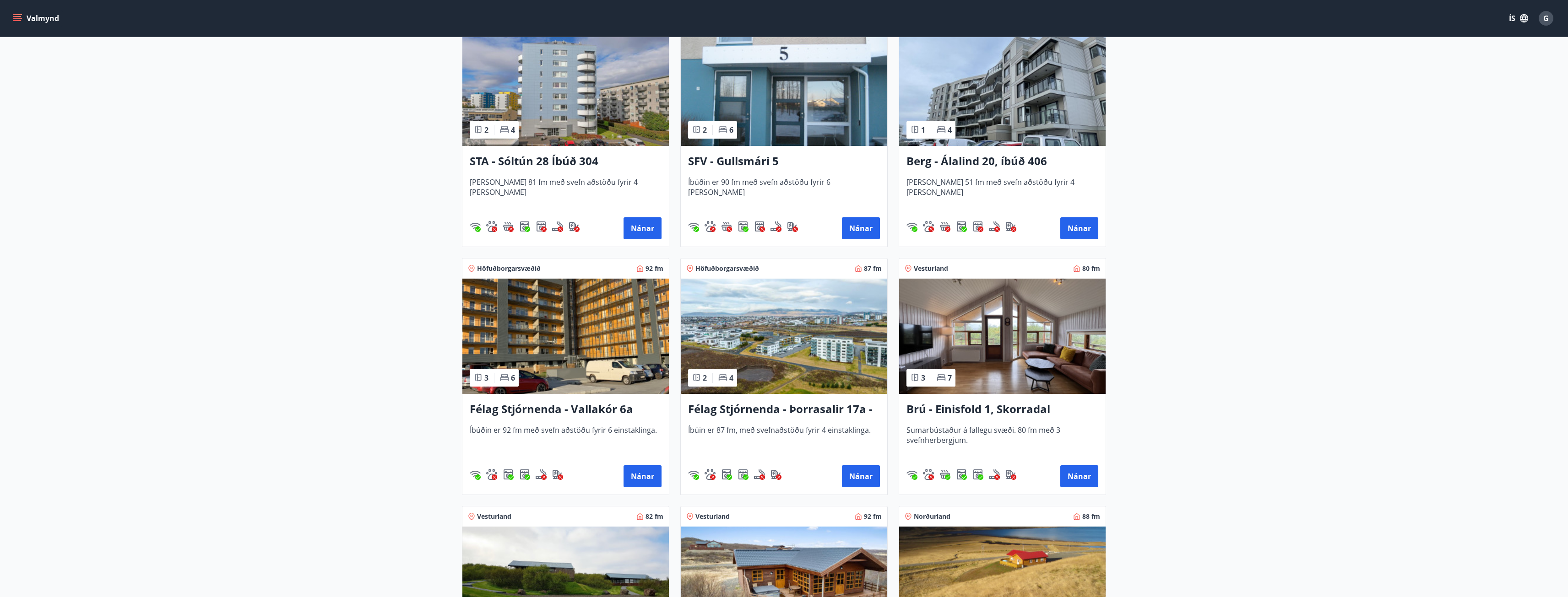
scroll to position [1281, 0]
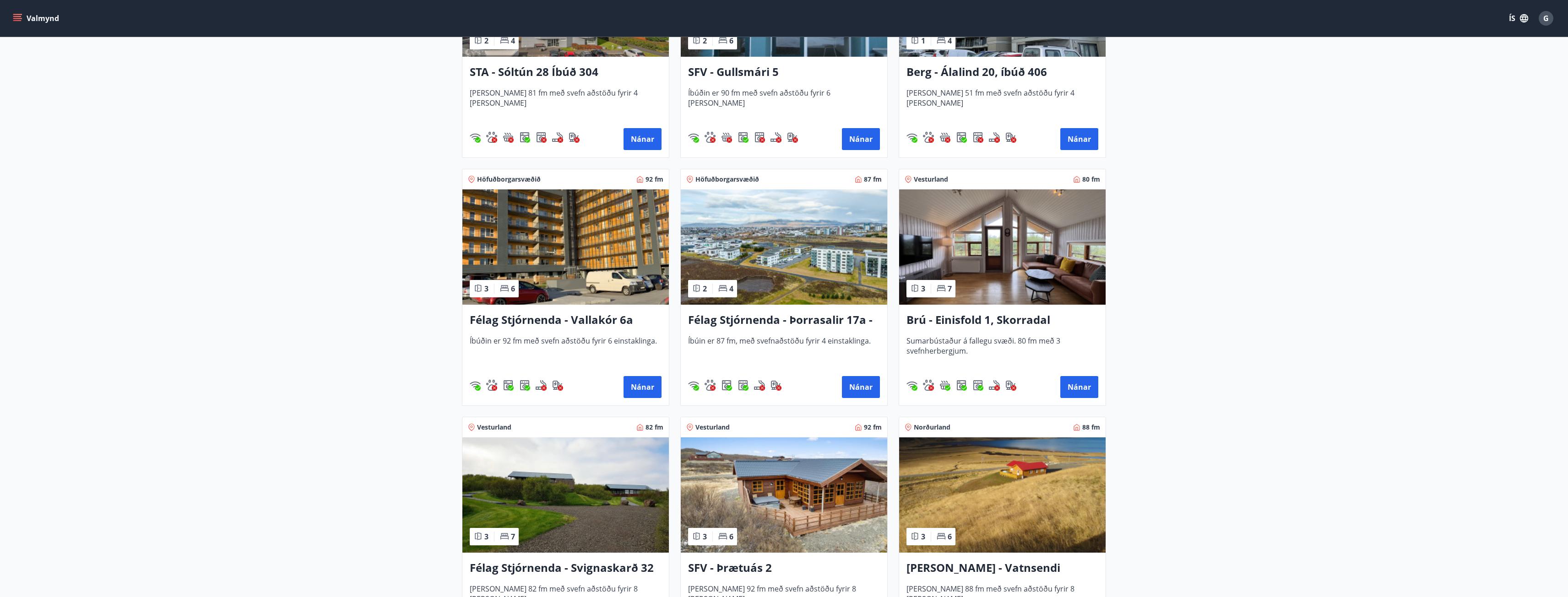
click at [595, 257] on img at bounding box center [565, 247] width 207 height 115
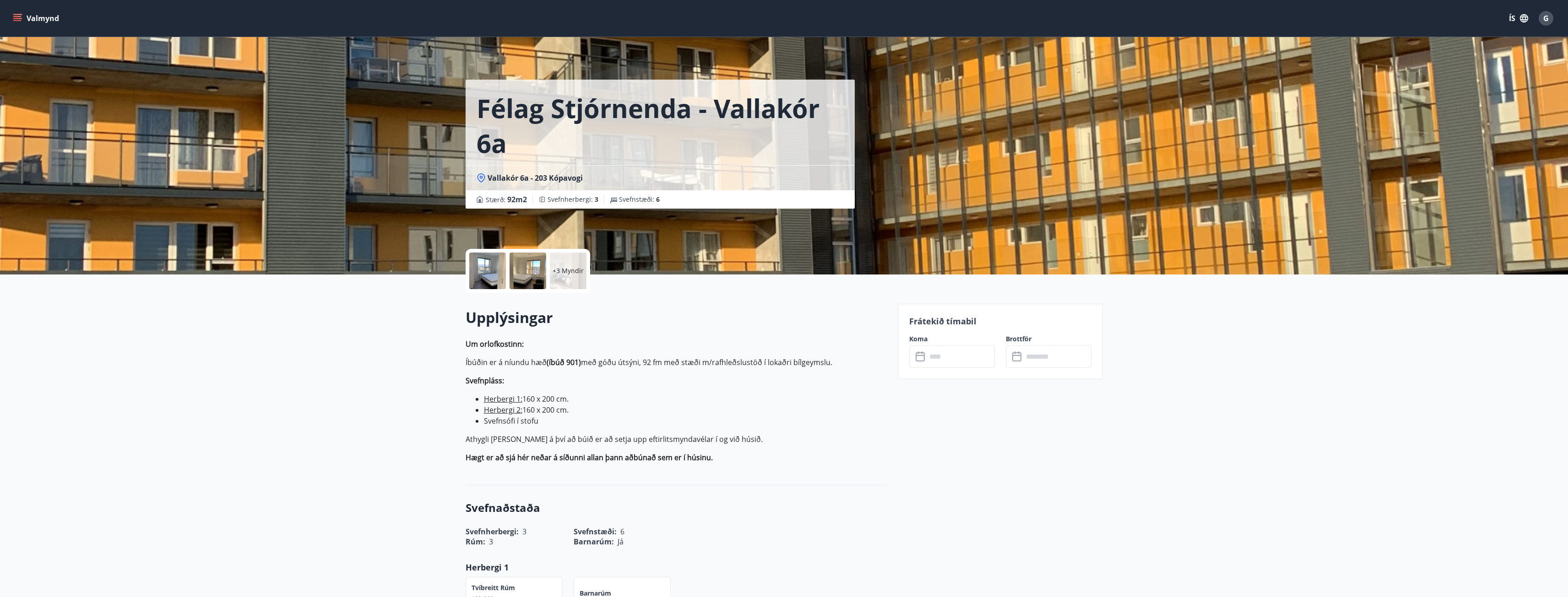
click at [973, 359] on input "text" at bounding box center [961, 356] width 68 height 23
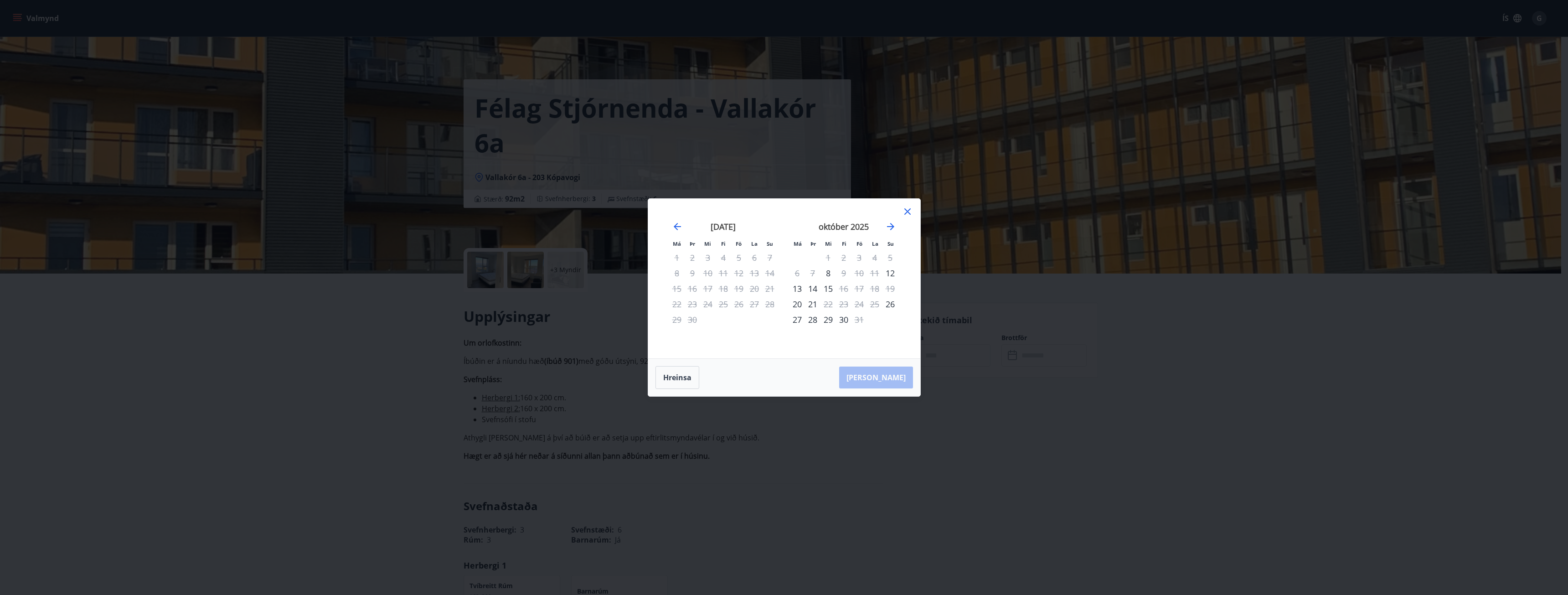
click at [906, 210] on icon at bounding box center [908, 211] width 6 height 6
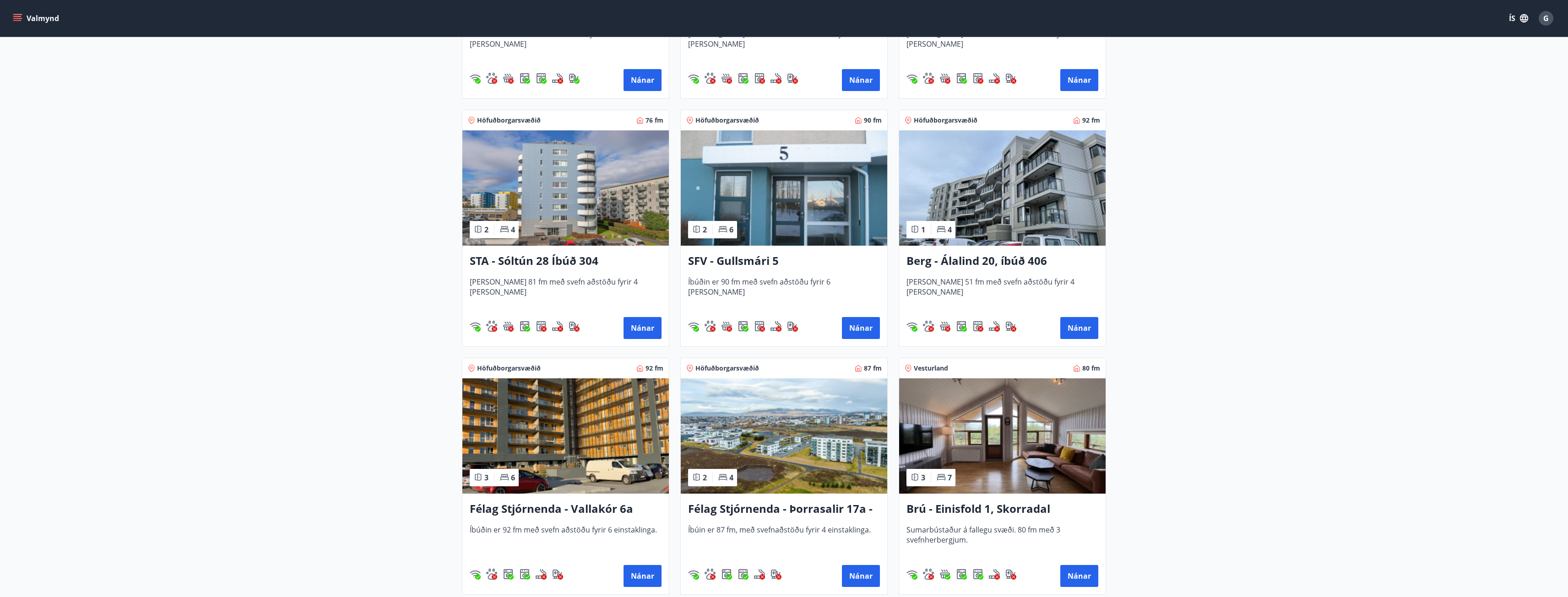
scroll to position [1236, 0]
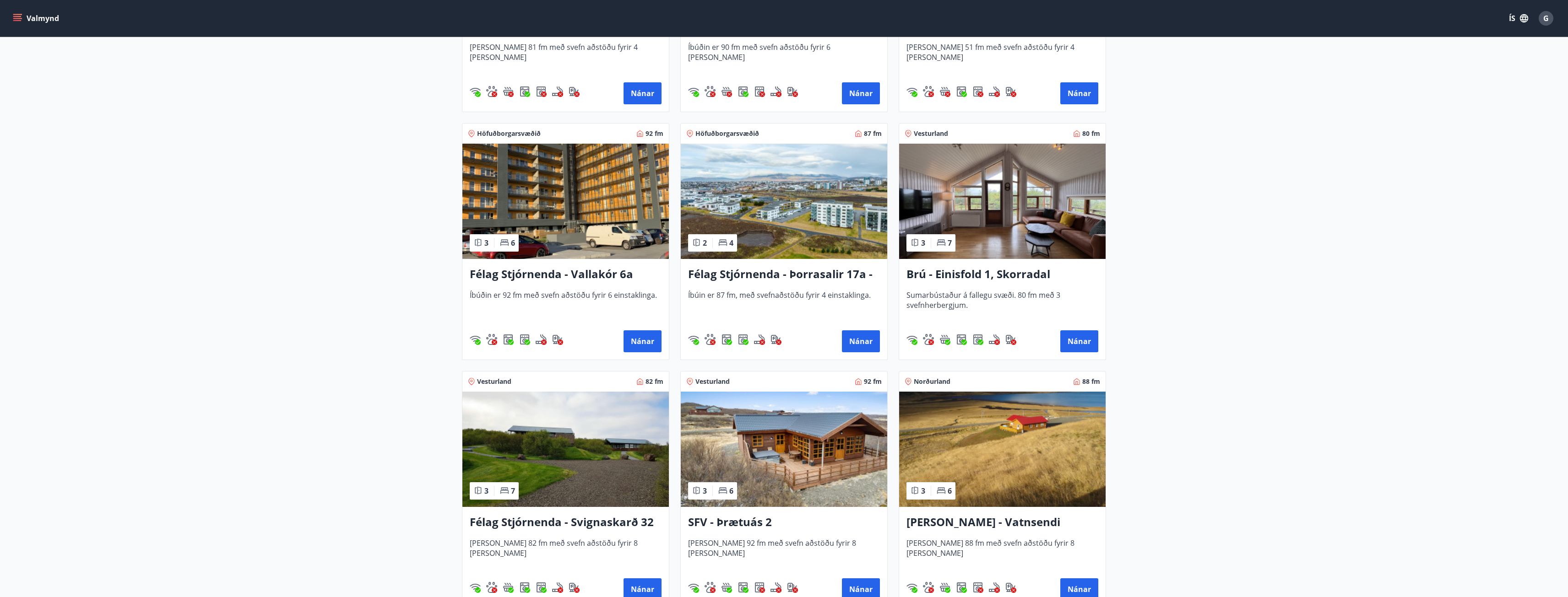
click at [774, 274] on h3 "Félag Stjórnenda - Þorrasalir 17a - 211" at bounding box center [784, 274] width 192 height 16
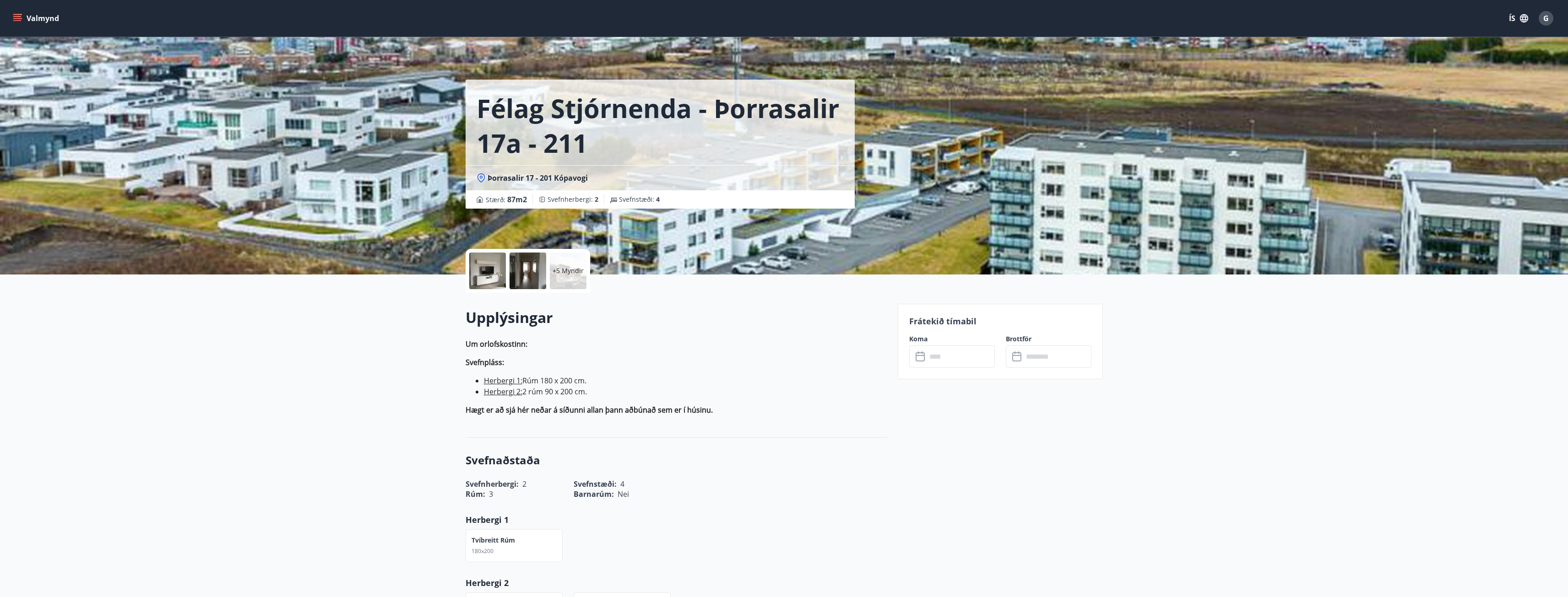
click at [946, 352] on input "text" at bounding box center [961, 356] width 68 height 23
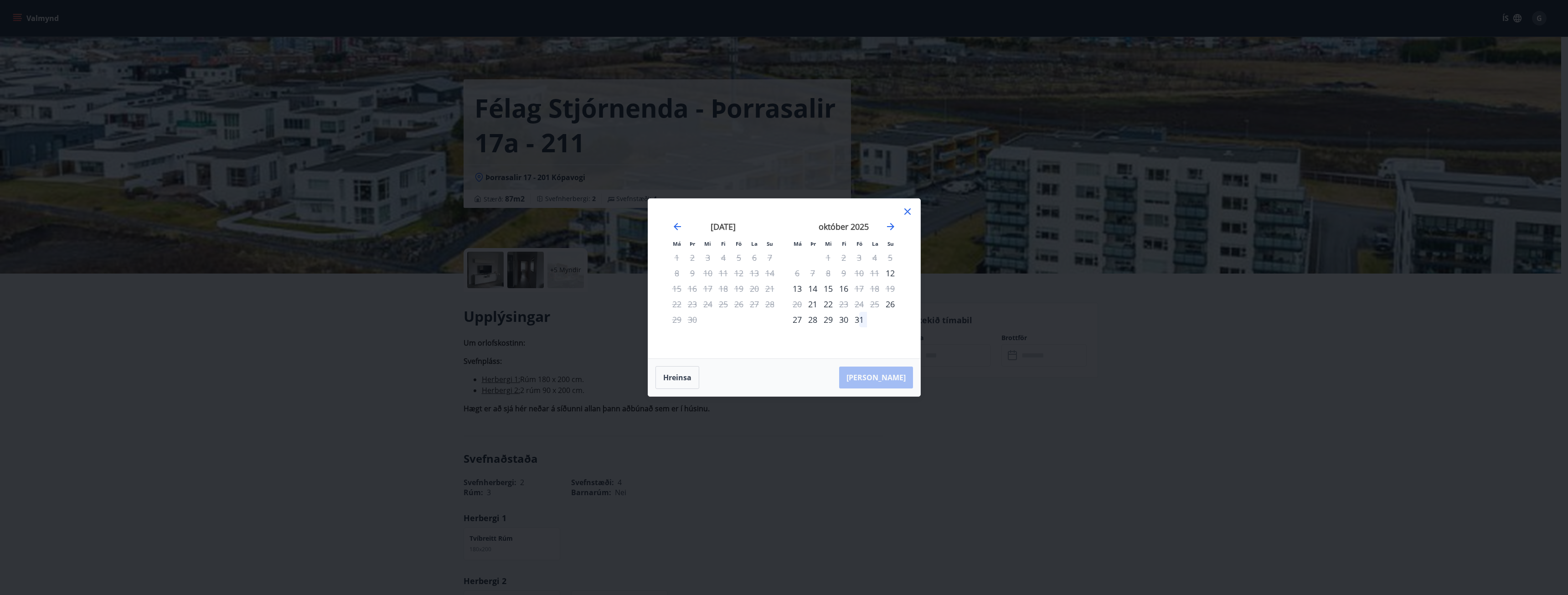
click at [909, 212] on icon at bounding box center [908, 211] width 11 height 11
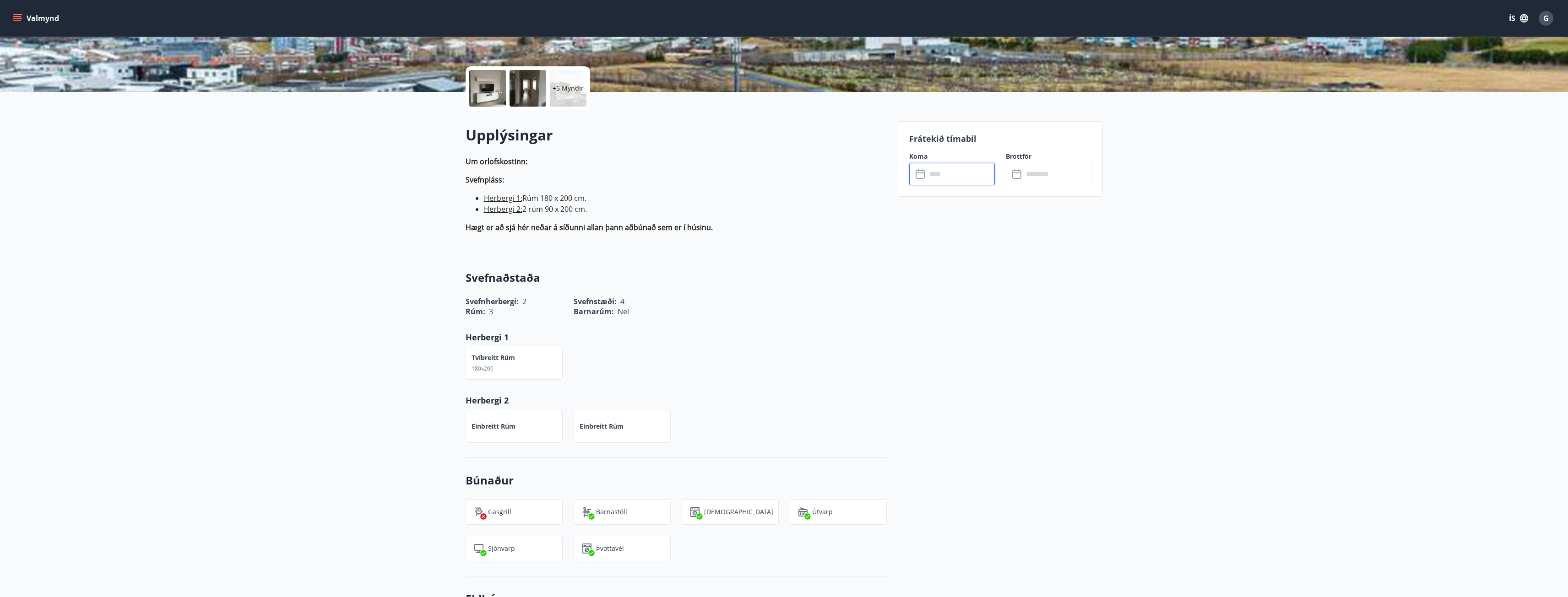
scroll to position [183, 0]
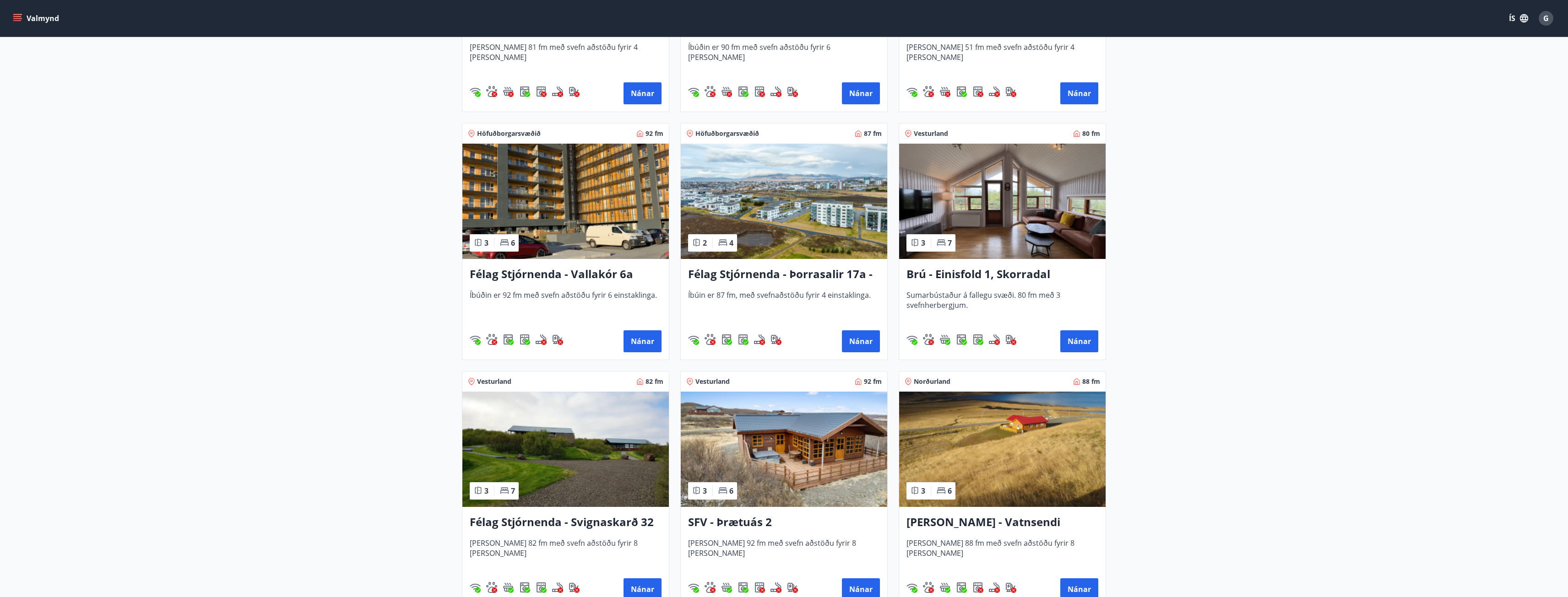
scroll to position [1418, 0]
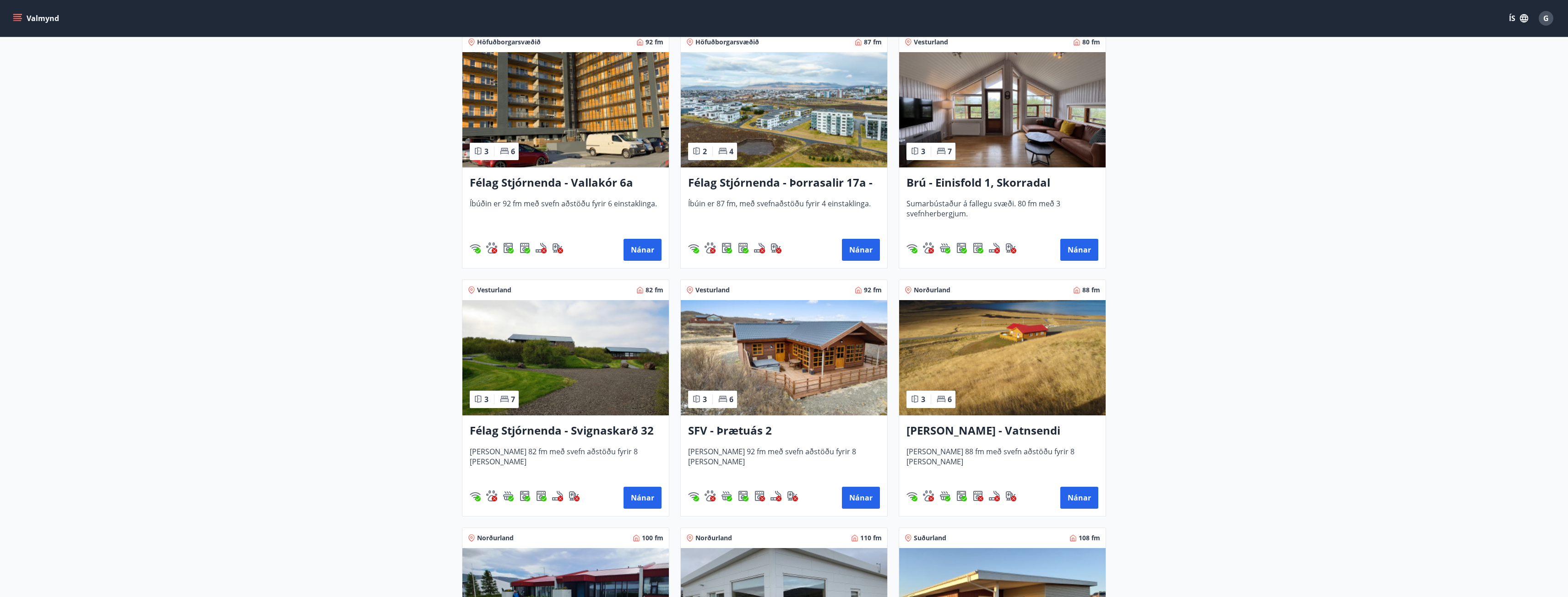
click at [996, 184] on h3 "Brú - Einisfold 1, Skorradal" at bounding box center [1003, 183] width 192 height 16
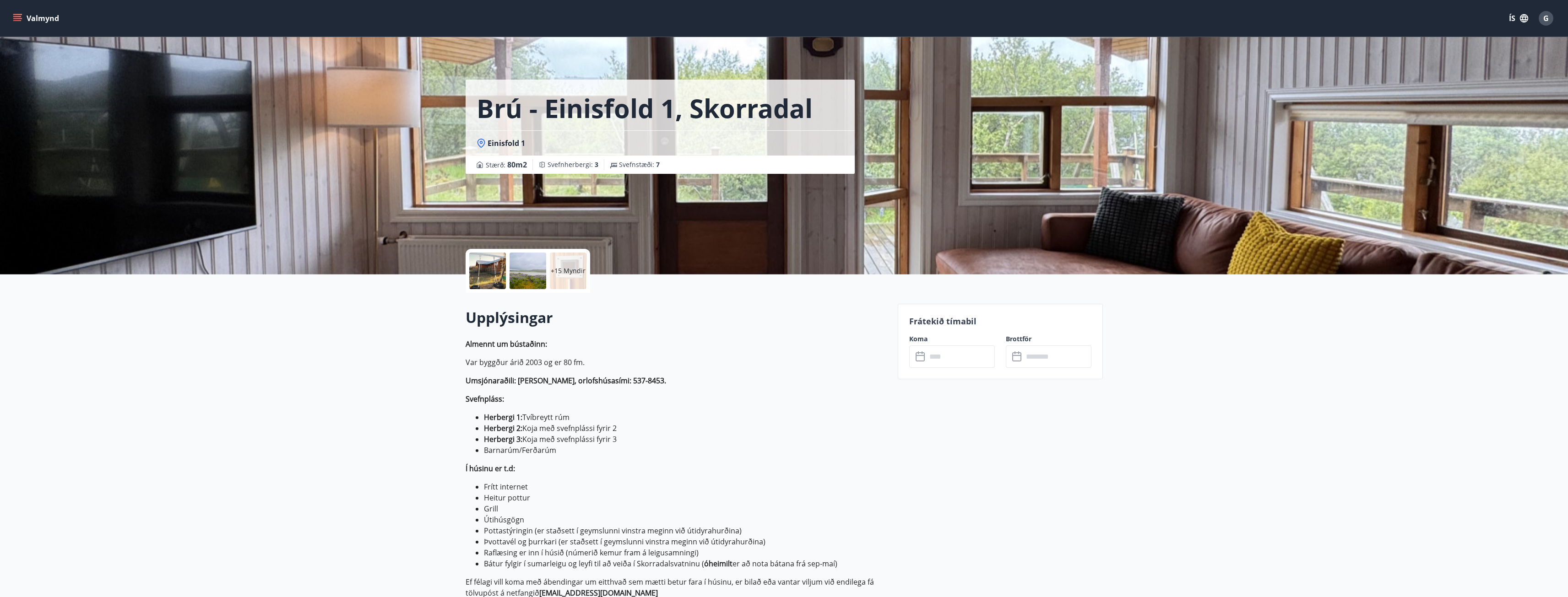
click at [929, 354] on input "text" at bounding box center [961, 356] width 68 height 23
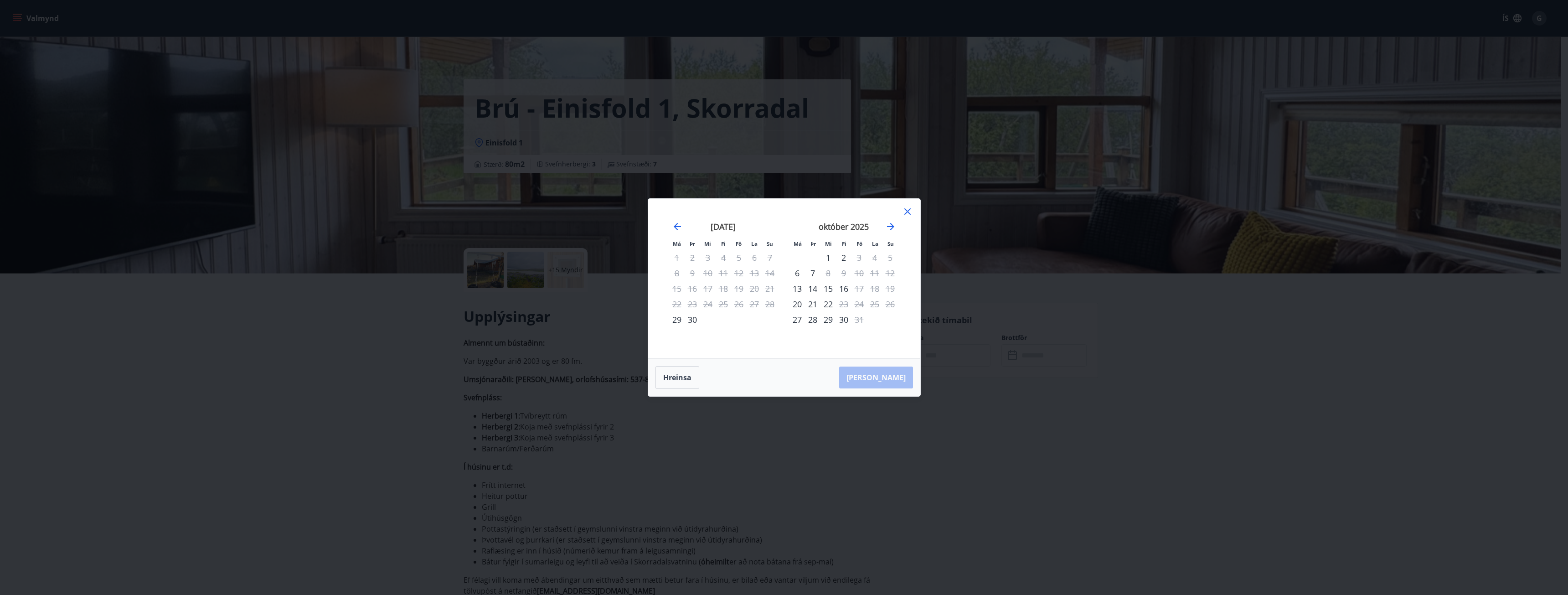
click at [910, 211] on icon at bounding box center [908, 211] width 11 height 11
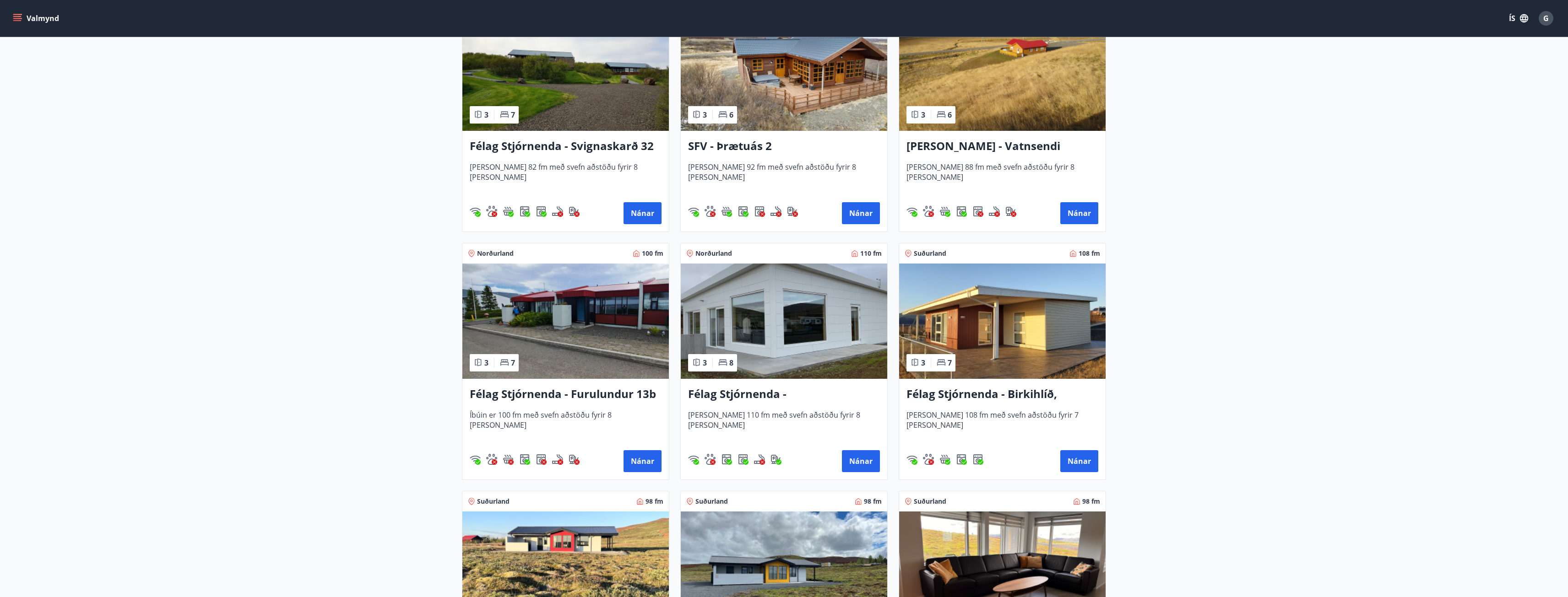
scroll to position [1830, 0]
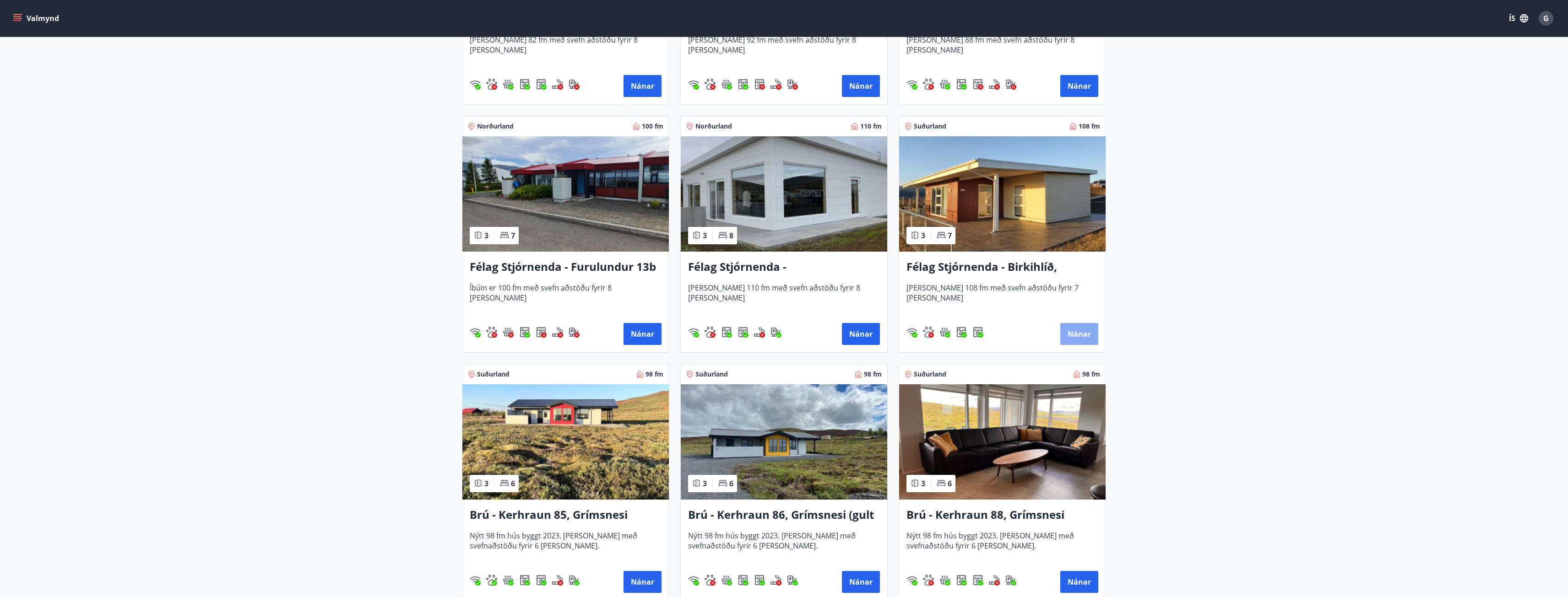
click at [1077, 333] on button "Nánar" at bounding box center [1079, 334] width 38 height 22
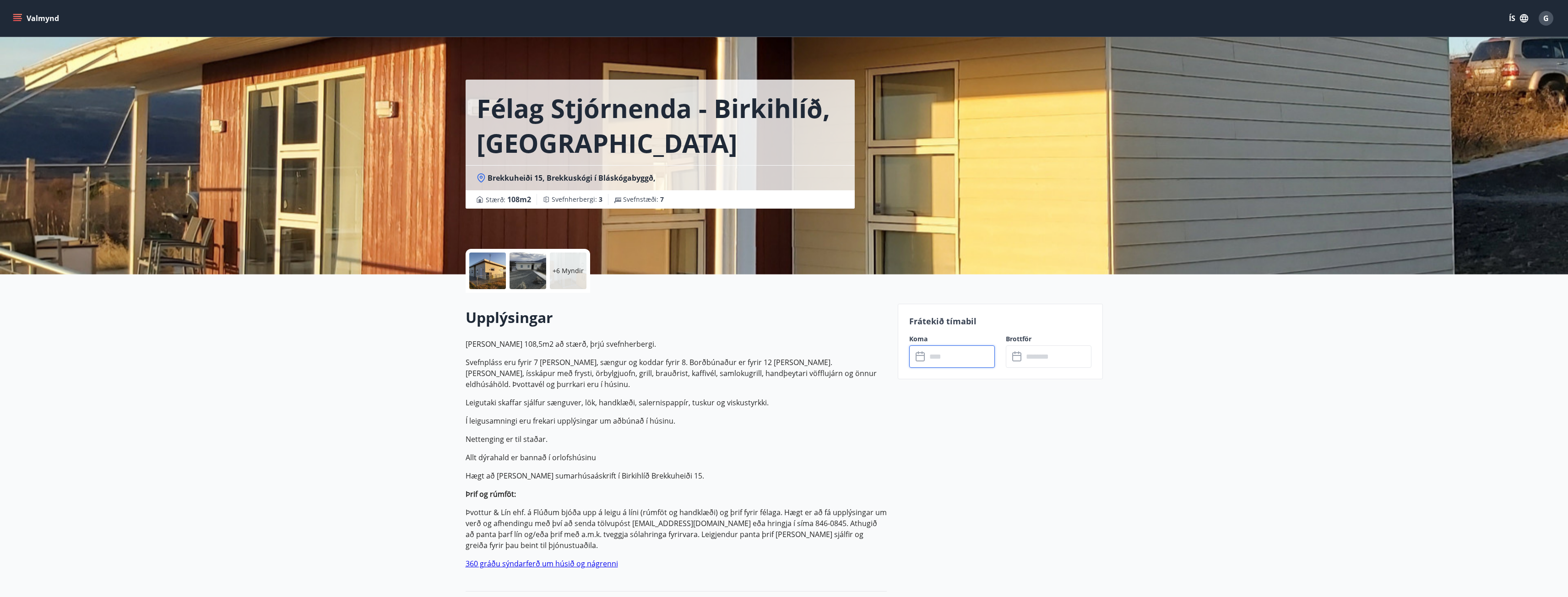
click at [938, 356] on input "text" at bounding box center [961, 356] width 68 height 23
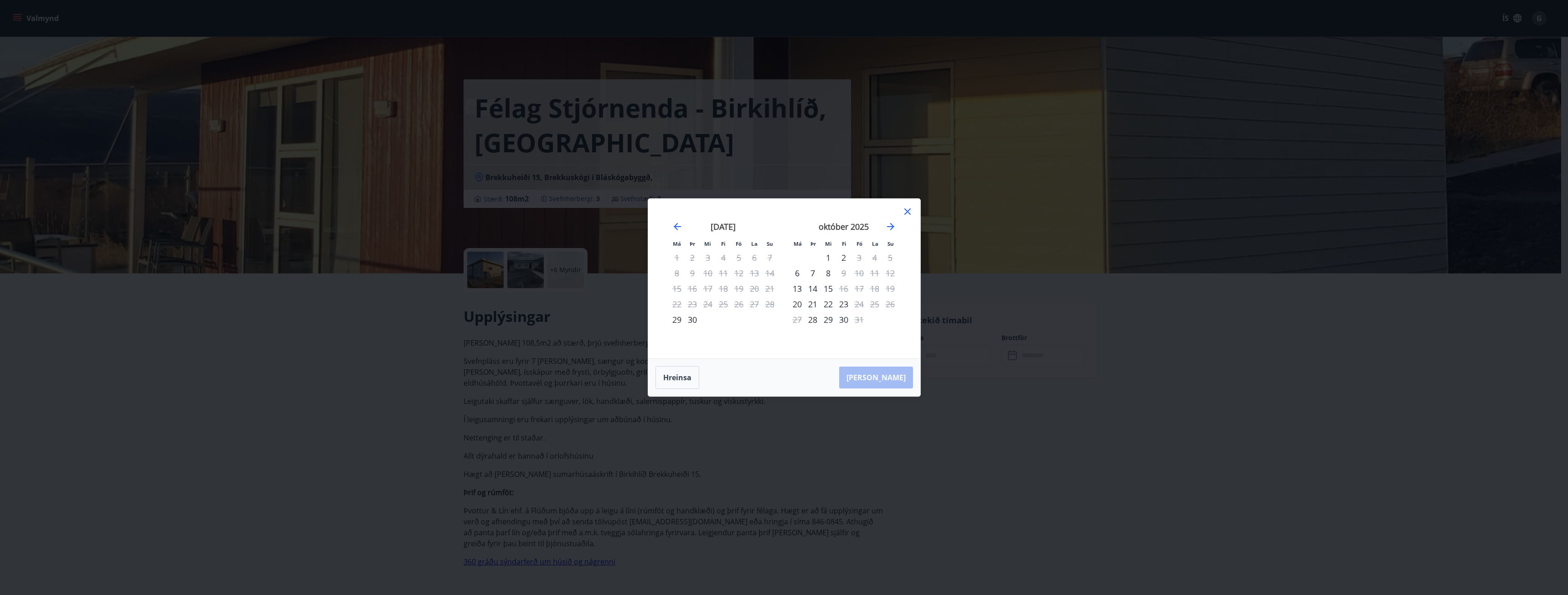
click at [908, 213] on icon at bounding box center [908, 211] width 6 height 6
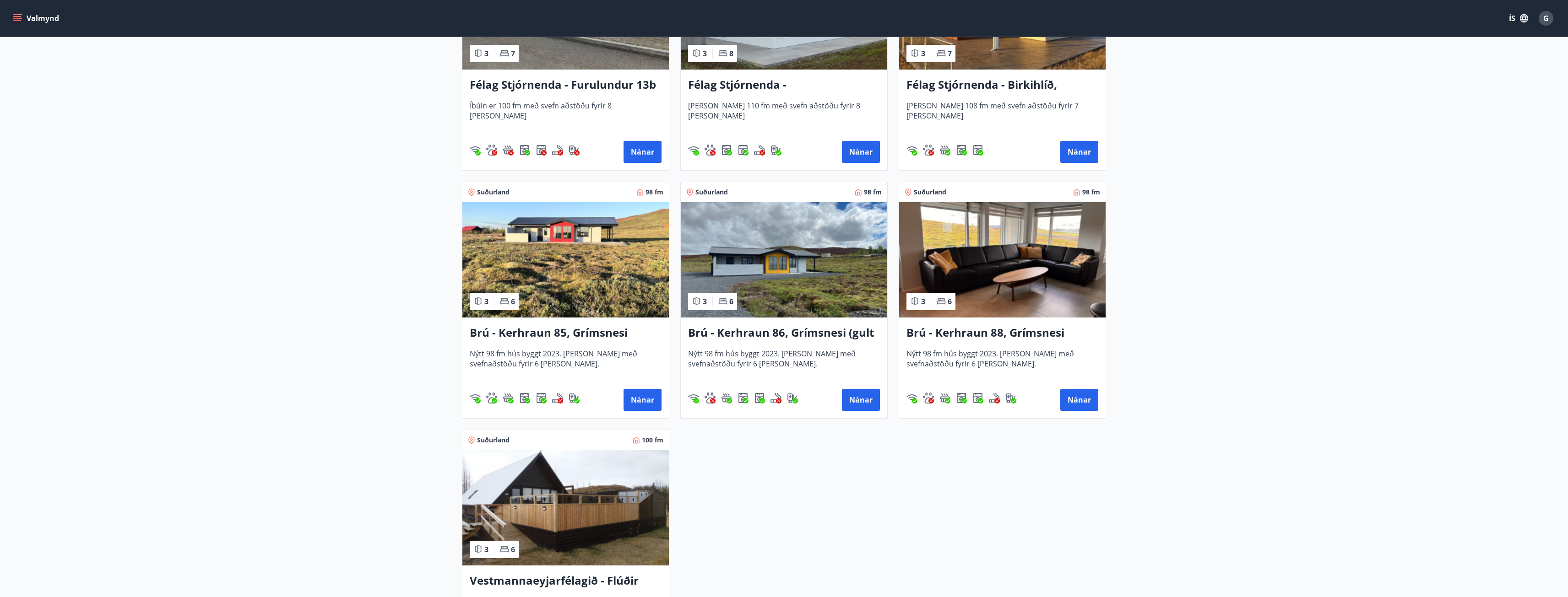
scroll to position [2013, 0]
click at [1041, 331] on h3 "Brú - Kerhraun 88, Grímsnesi (grænt hús)" at bounding box center [1003, 332] width 192 height 16
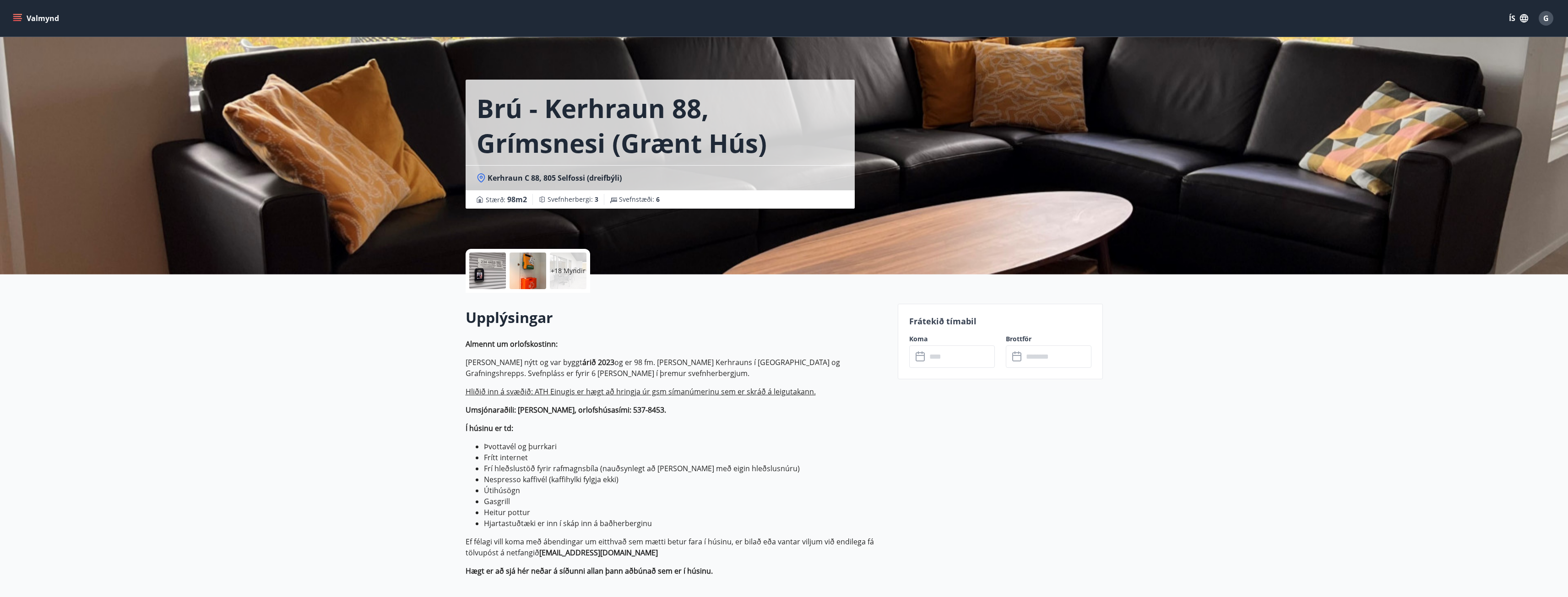
click at [970, 362] on input "text" at bounding box center [961, 356] width 68 height 23
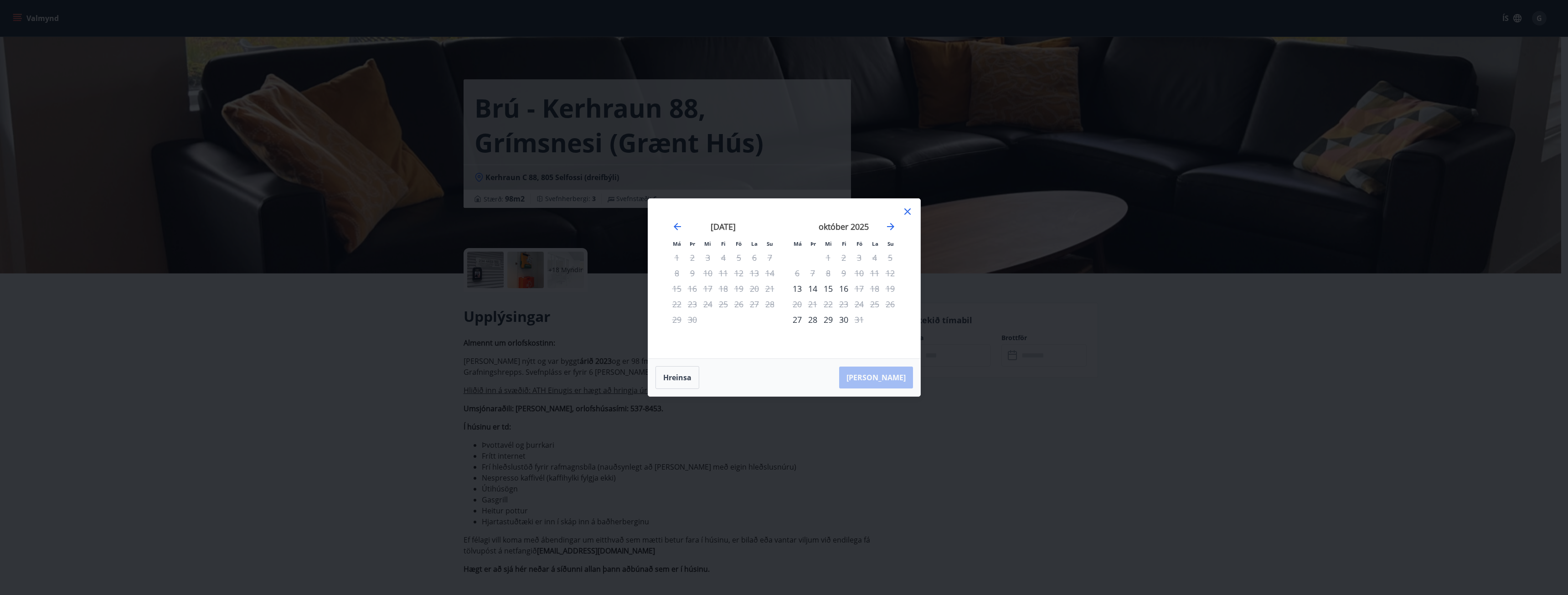
click at [906, 213] on icon at bounding box center [908, 211] width 6 height 6
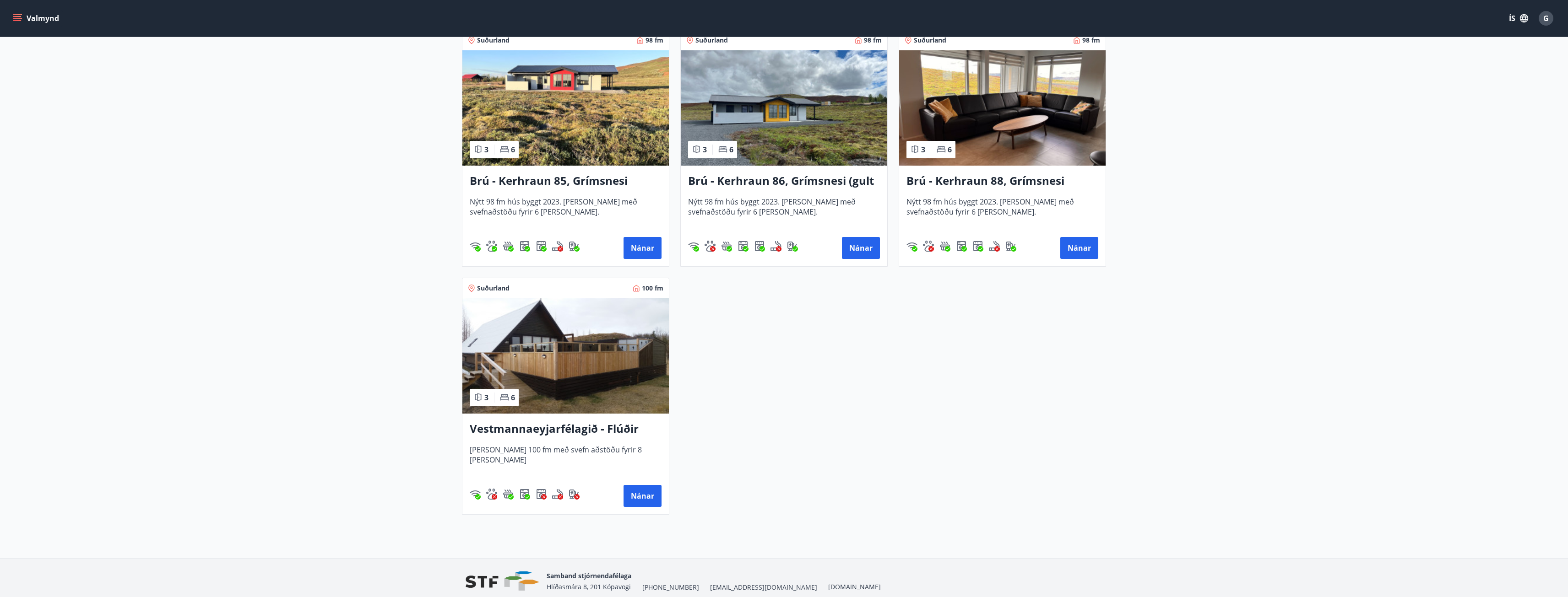
scroll to position [2151, 0]
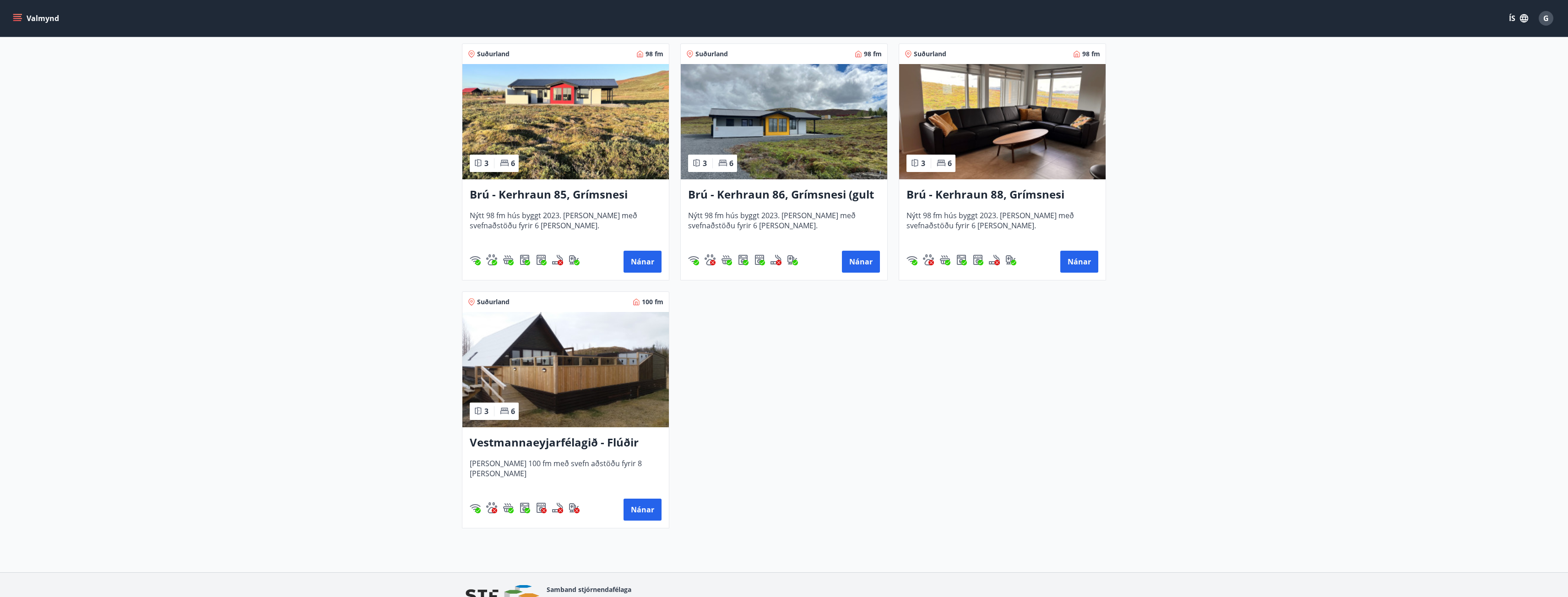
click at [762, 193] on h3 "Brú - Kerhraun 86, Grímsnesi (gult hús)" at bounding box center [784, 195] width 192 height 16
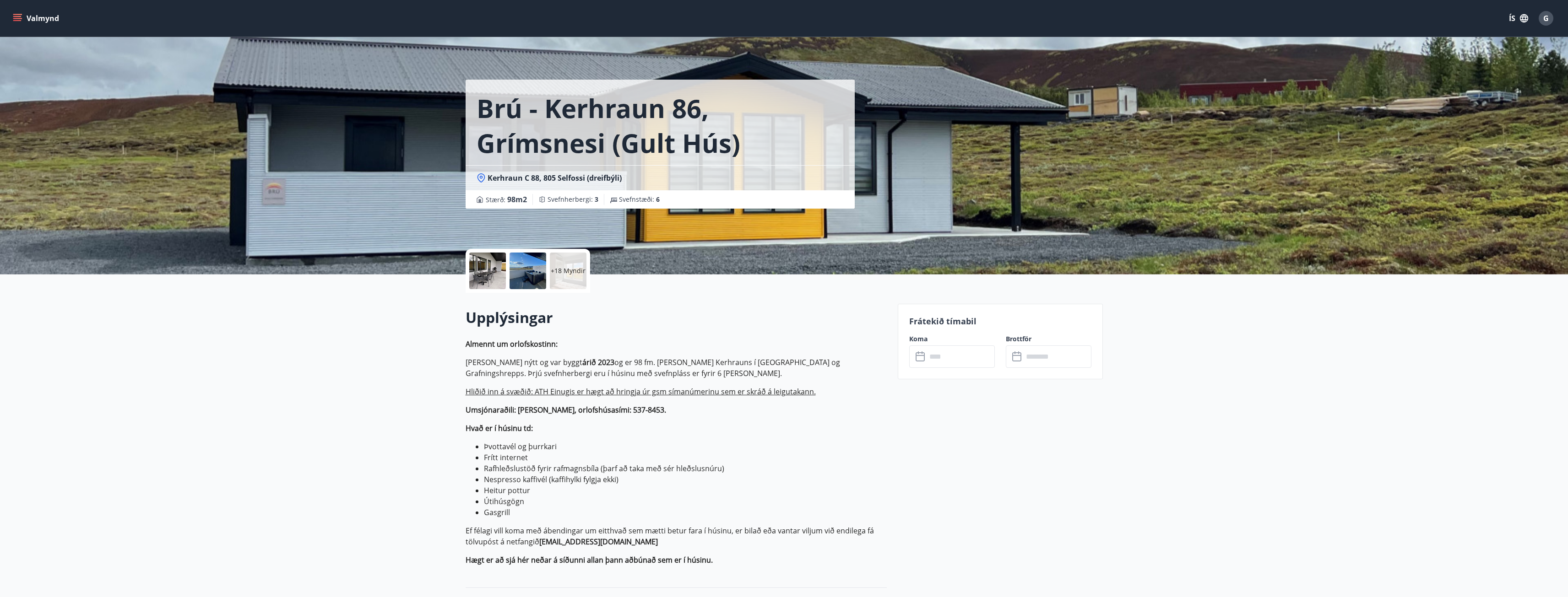
click at [931, 353] on input "text" at bounding box center [961, 356] width 68 height 23
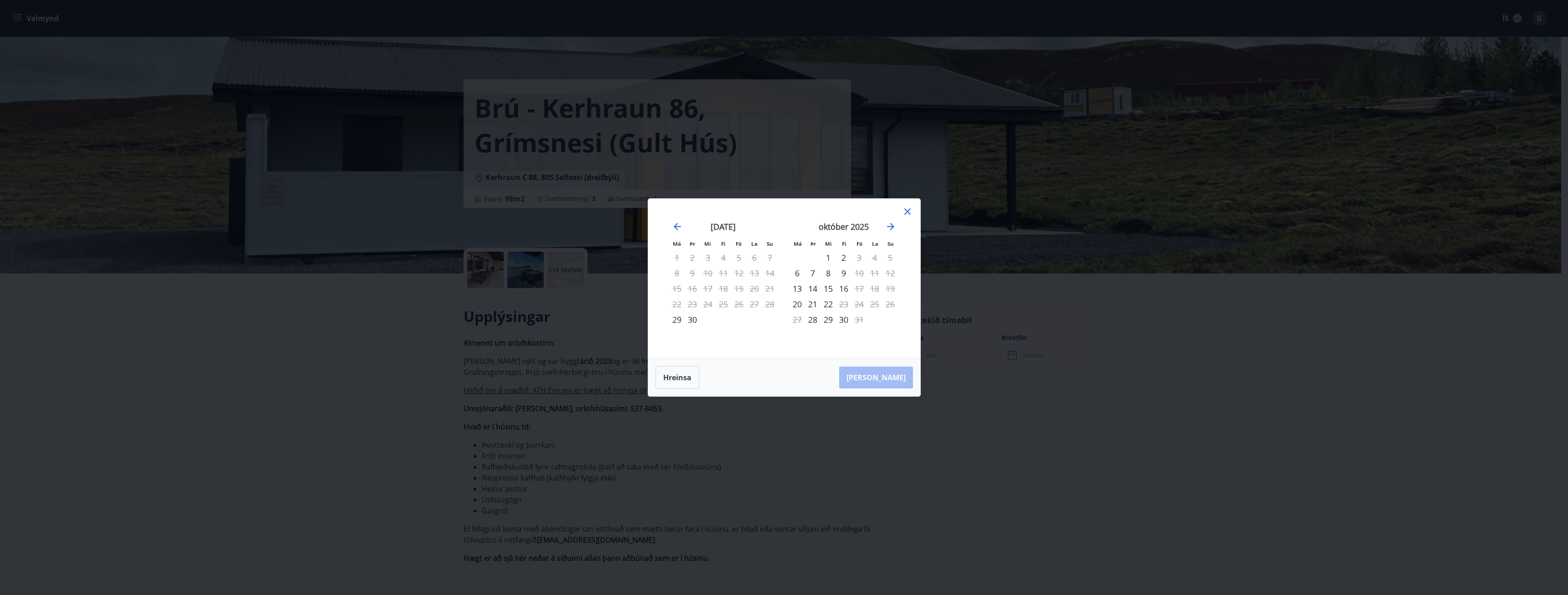
click at [909, 214] on icon at bounding box center [908, 211] width 11 height 11
